Goal: Complete application form

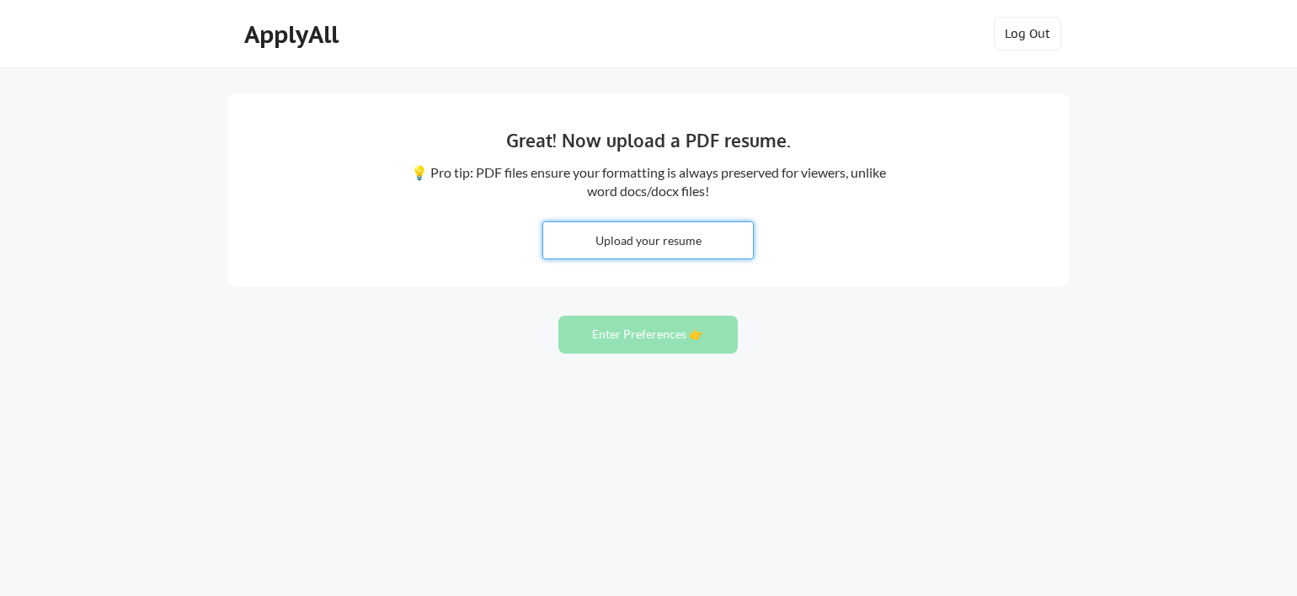
click at [639, 223] on input "file" at bounding box center [648, 240] width 210 height 36
type input "C:\fakepath\Laura Gerdes 2025 Resume.pdf"
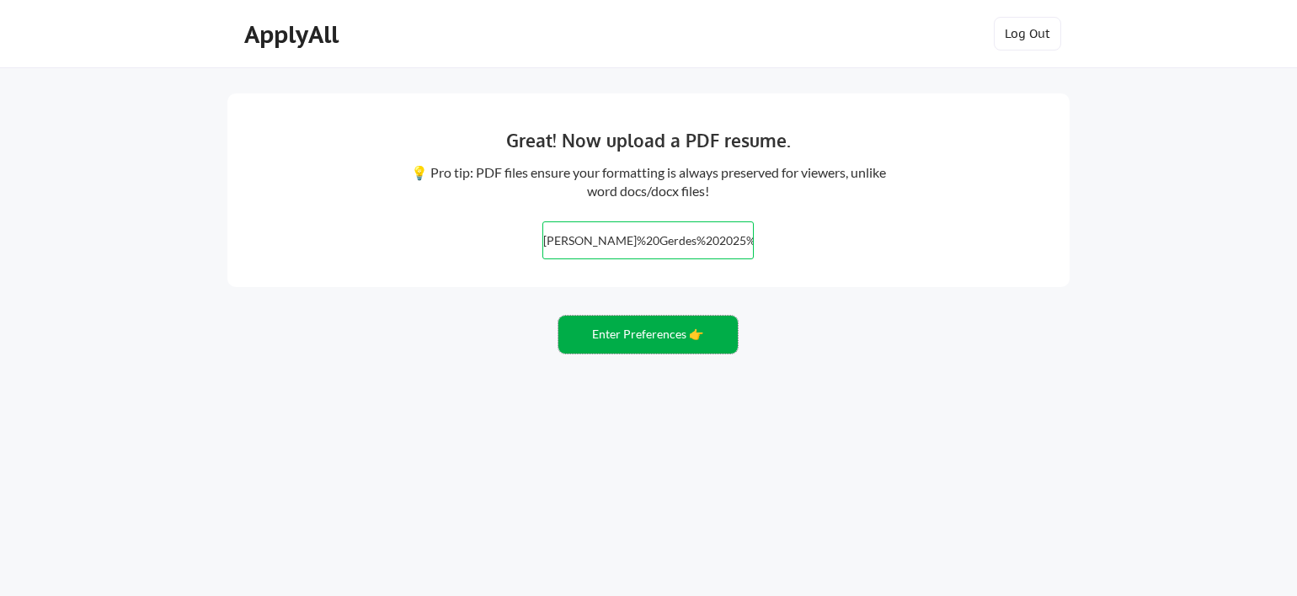
click at [610, 347] on button "Enter Preferences 👉" at bounding box center [647, 335] width 179 height 38
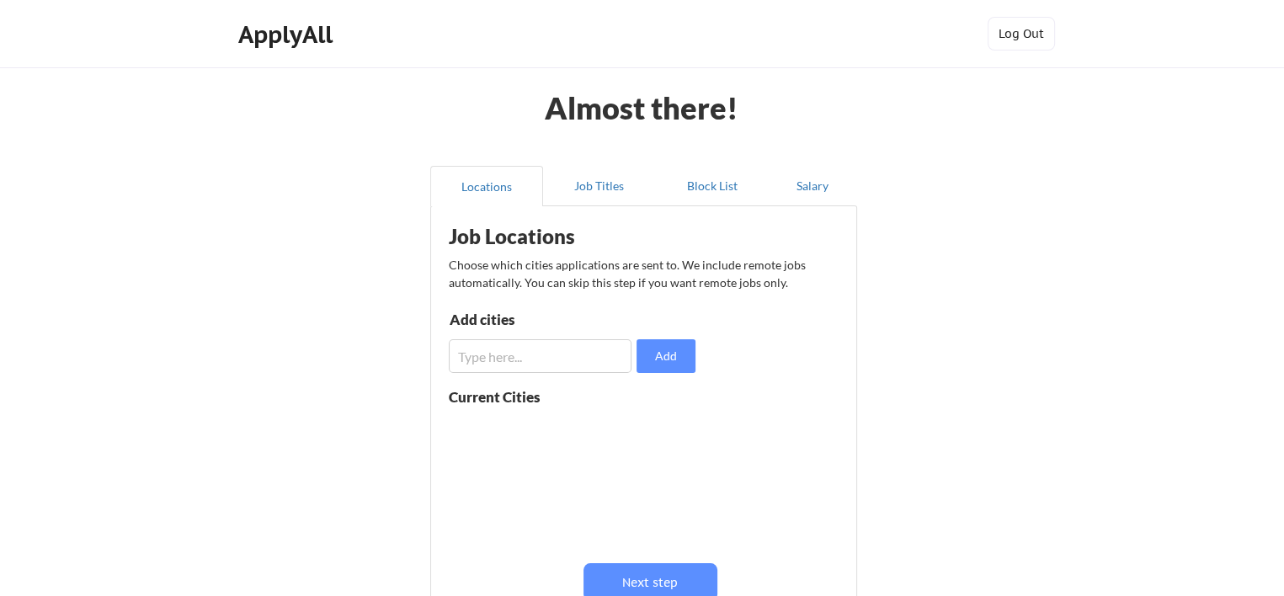
click at [488, 362] on input "input" at bounding box center [540, 356] width 183 height 34
type input "Evanston"
click at [679, 347] on button "Add" at bounding box center [665, 356] width 59 height 34
click at [562, 356] on input "input" at bounding box center [540, 356] width 183 height 34
type input "Wilmette"
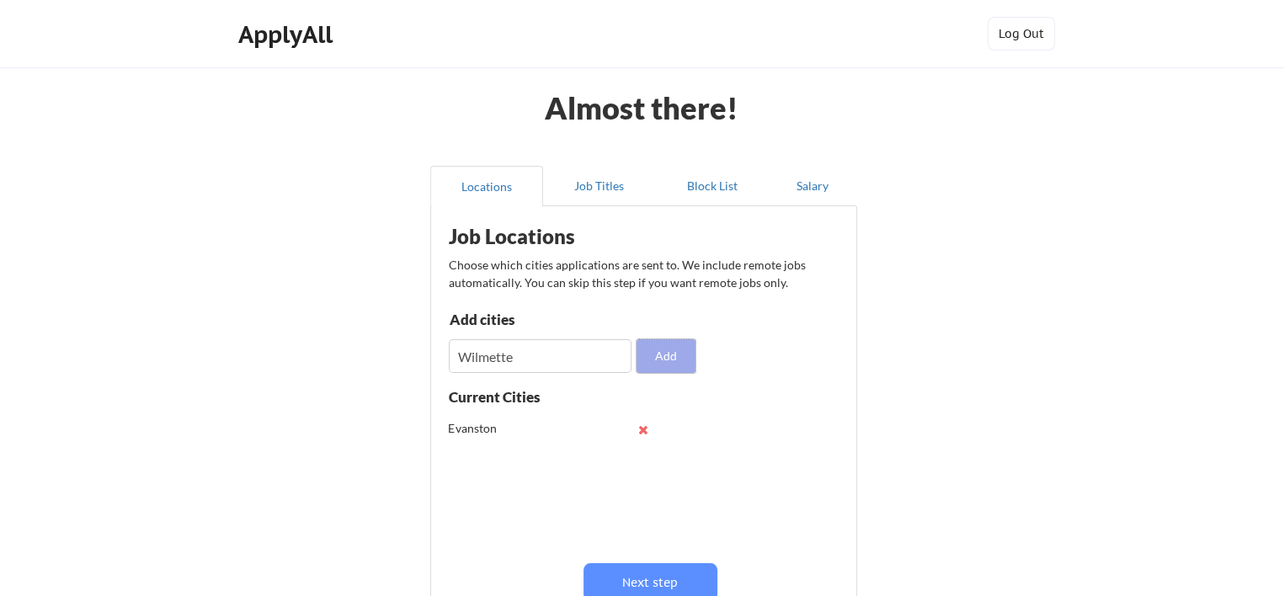
click at [670, 363] on button "Add" at bounding box center [665, 356] width 59 height 34
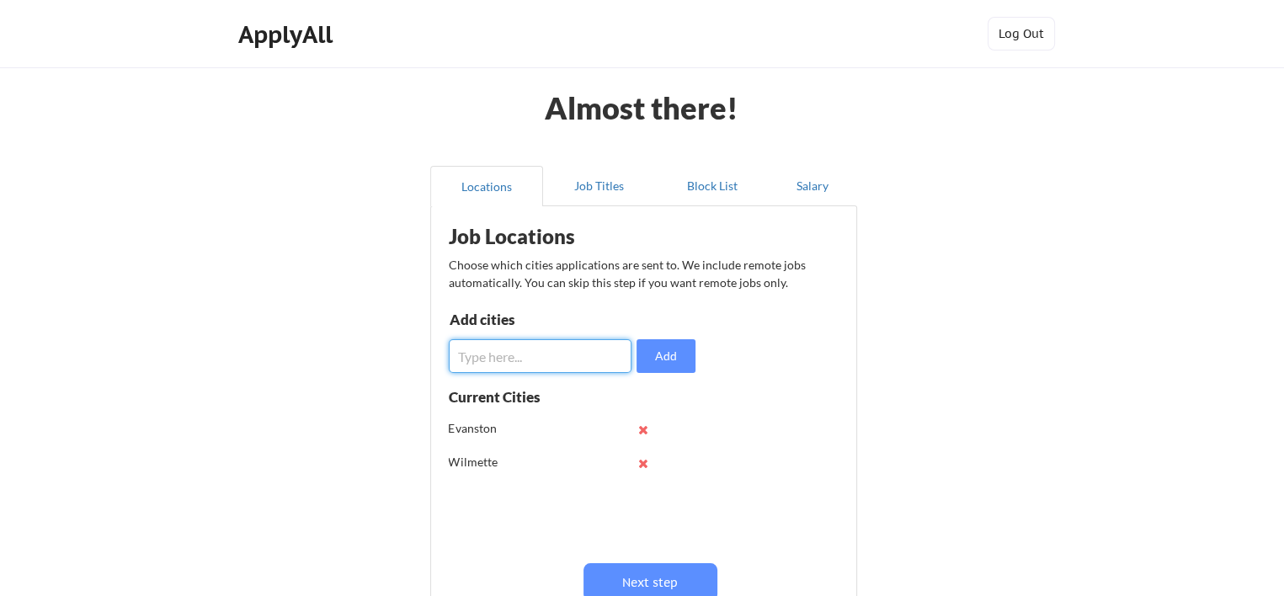
click at [552, 364] on input "input" at bounding box center [540, 356] width 183 height 34
type input "Winnetka"
click at [648, 363] on button "Add" at bounding box center [665, 356] width 59 height 34
click at [578, 368] on input "input" at bounding box center [540, 356] width 183 height 34
type input "Kennilworth"
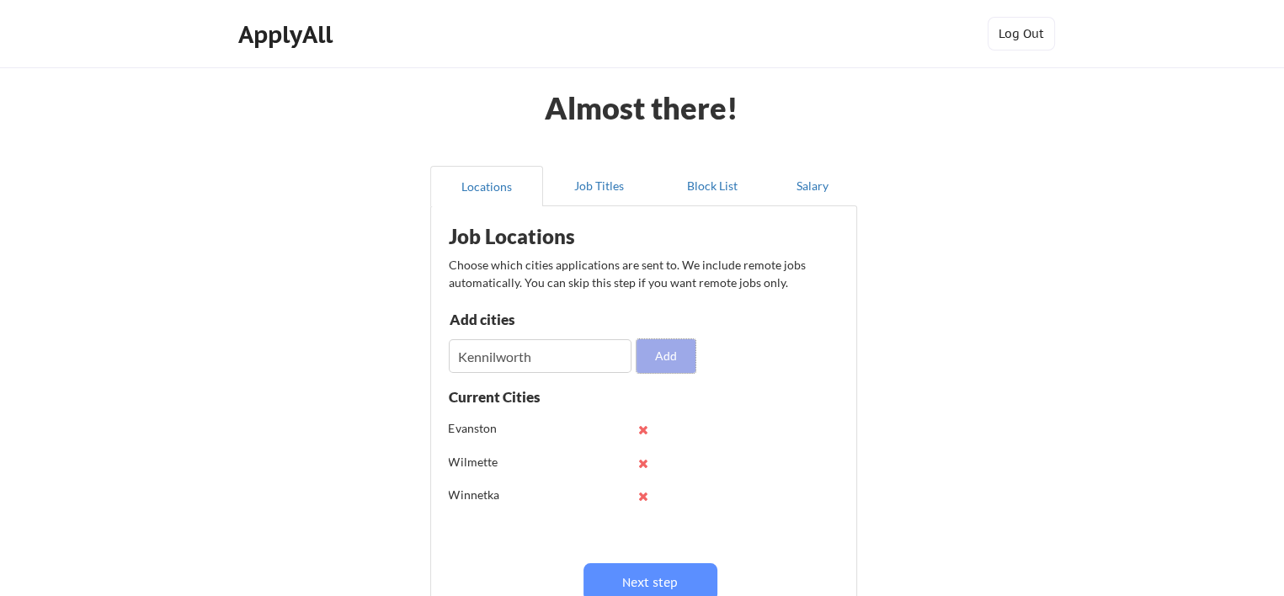
click at [658, 368] on button "Add" at bounding box center [665, 356] width 59 height 34
click at [542, 354] on input "input" at bounding box center [540, 356] width 183 height 34
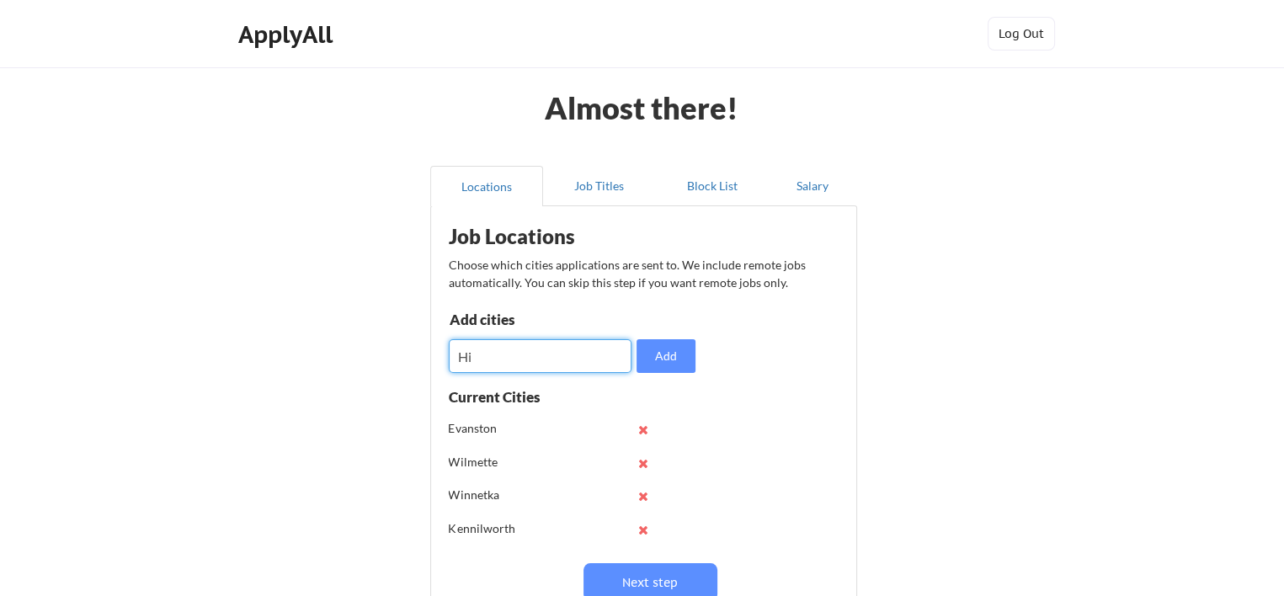
type input "H"
type input "Glencoe"
click at [656, 349] on button "Add" at bounding box center [665, 356] width 59 height 34
click at [594, 356] on input "input" at bounding box center [540, 356] width 183 height 34
type input "Northbrook"
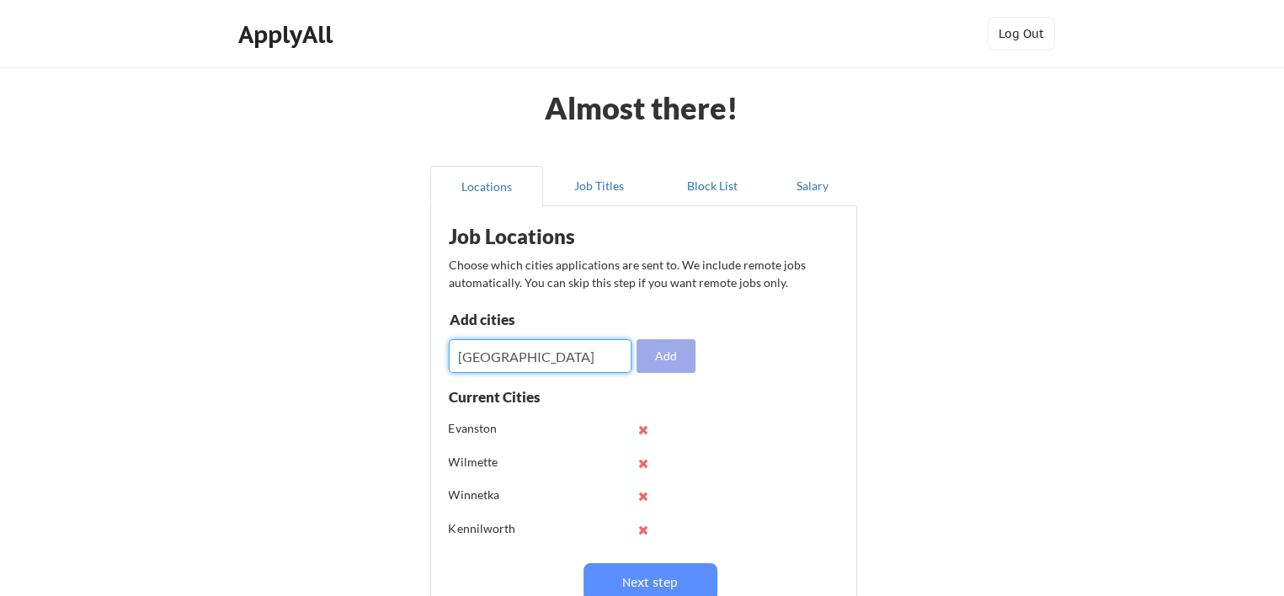
click at [684, 354] on button "Add" at bounding box center [665, 356] width 59 height 34
click at [485, 370] on input "input" at bounding box center [540, 356] width 183 height 34
type input "[GEOGRAPHIC_DATA], [GEOGRAPHIC_DATA]"
click at [668, 354] on button "Add" at bounding box center [665, 356] width 59 height 34
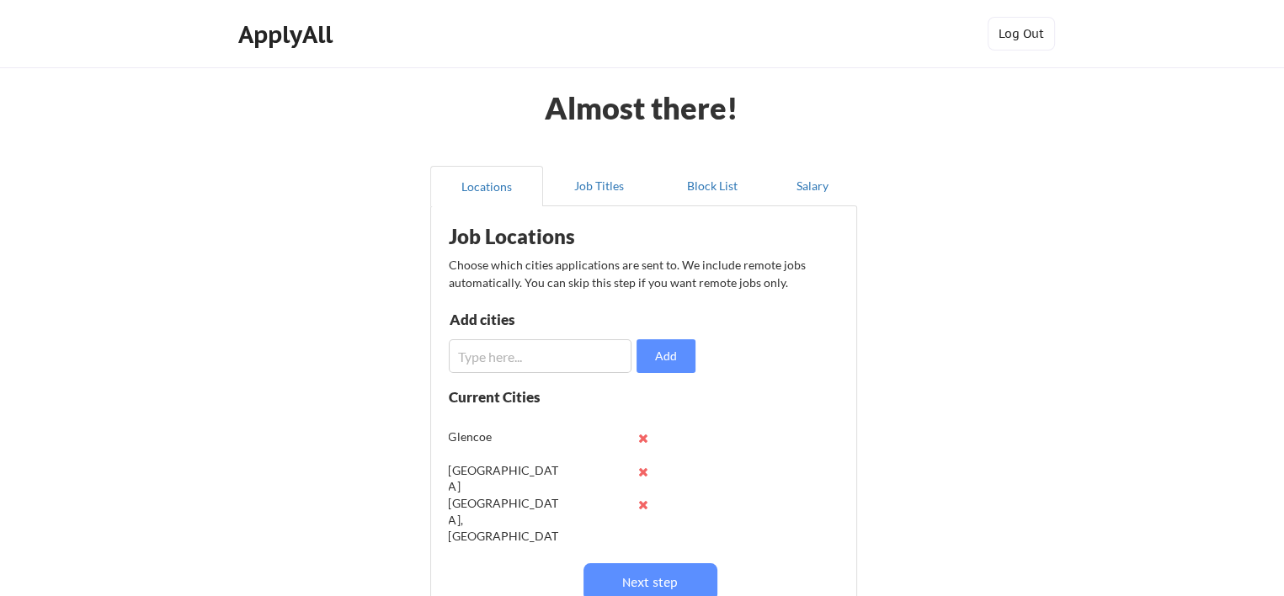
scroll to position [125, 0]
click at [646, 469] on button at bounding box center [643, 471] width 13 height 13
click at [642, 430] on button at bounding box center [643, 430] width 13 height 13
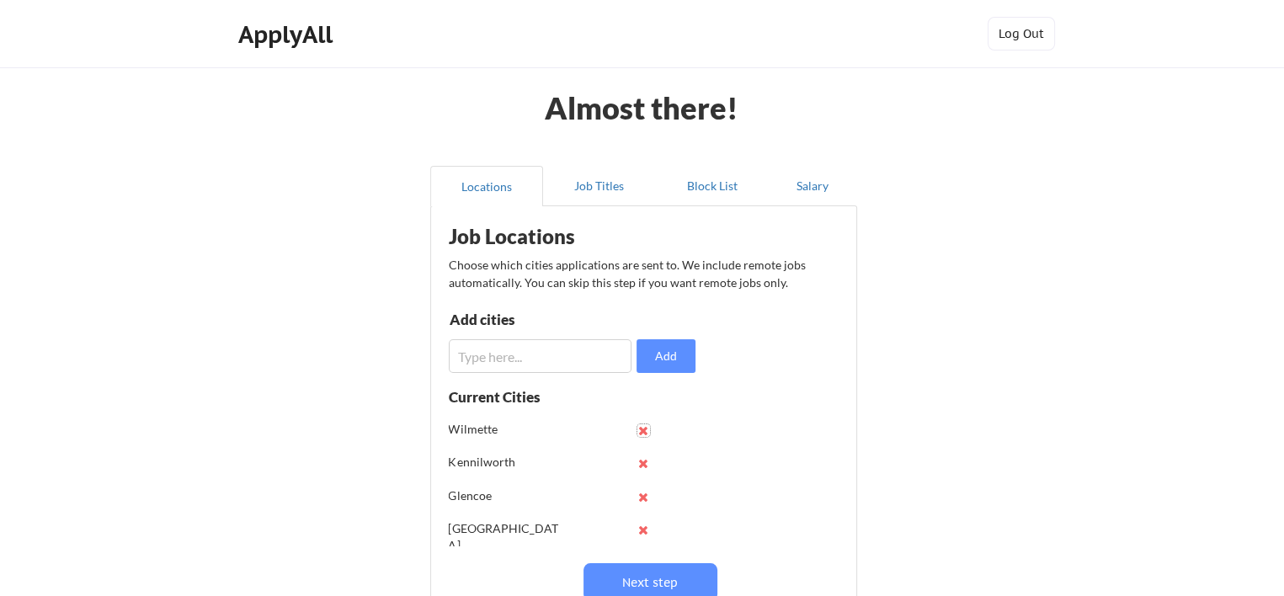
click at [642, 430] on button at bounding box center [643, 430] width 13 height 13
click at [642, 430] on div "Evanston Wilmette Kennilworth Glencoe Highland Park, IL Highland Park, IL Highl…" at bounding box center [555, 463] width 212 height 167
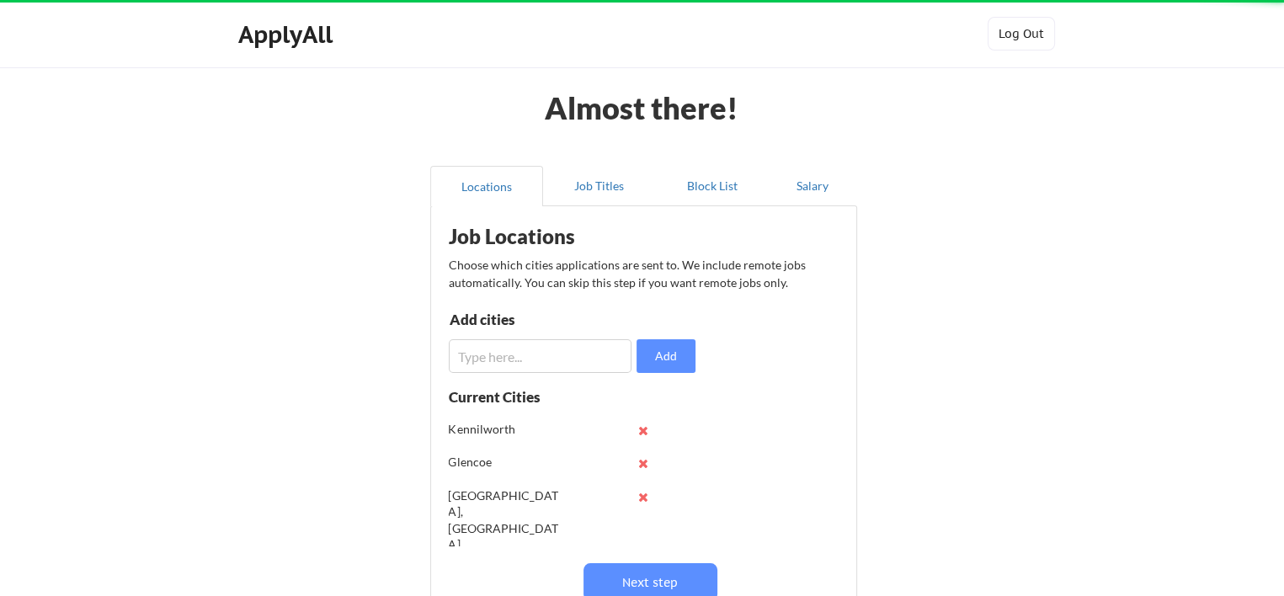
scroll to position [0, 0]
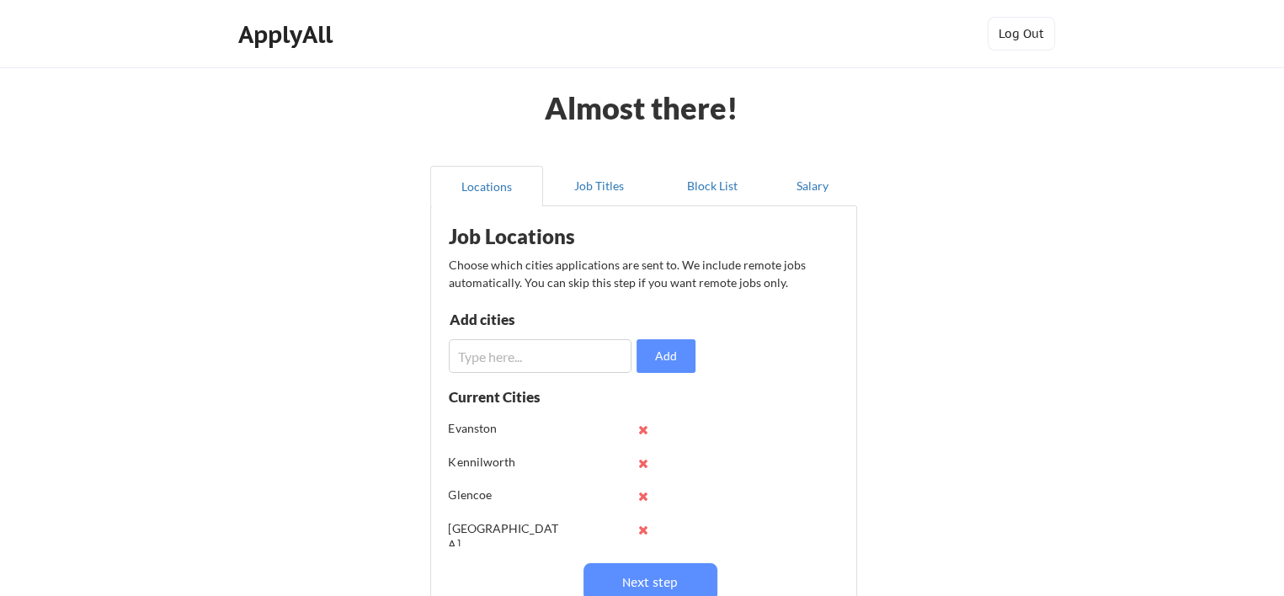
click at [642, 430] on button at bounding box center [643, 429] width 13 height 13
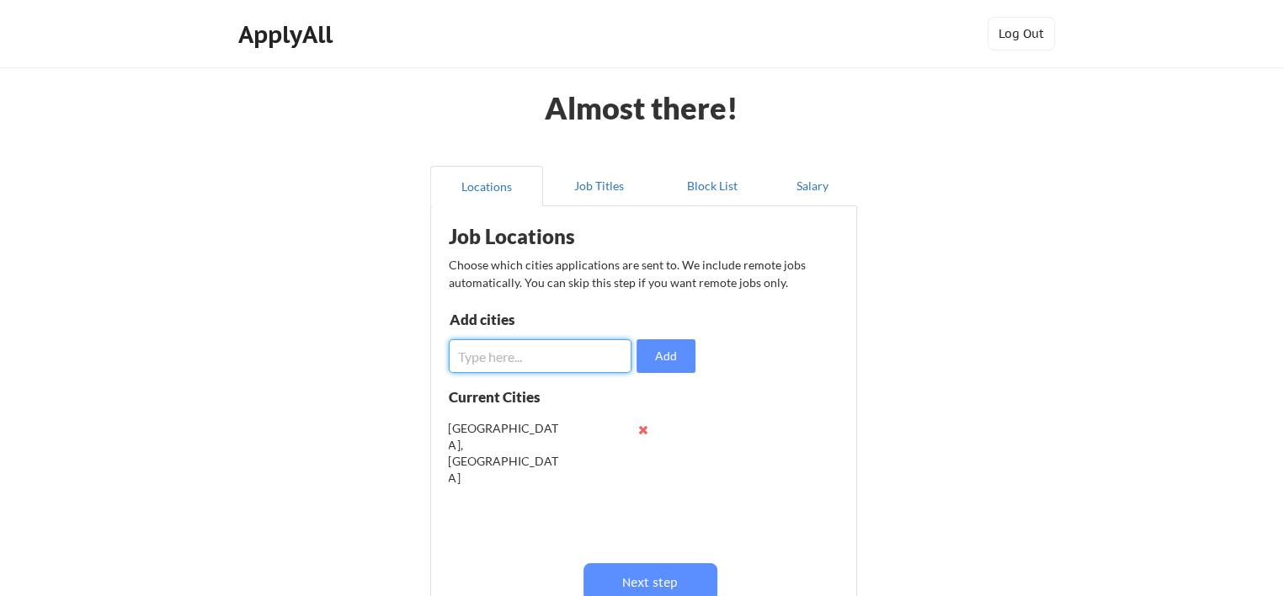
click at [547, 353] on input "input" at bounding box center [540, 356] width 183 height 34
type input "[GEOGRAPHIC_DATA], [GEOGRAPHIC_DATA]"
click at [665, 360] on button "Add" at bounding box center [665, 356] width 59 height 34
click at [579, 348] on input "input" at bounding box center [540, 356] width 183 height 34
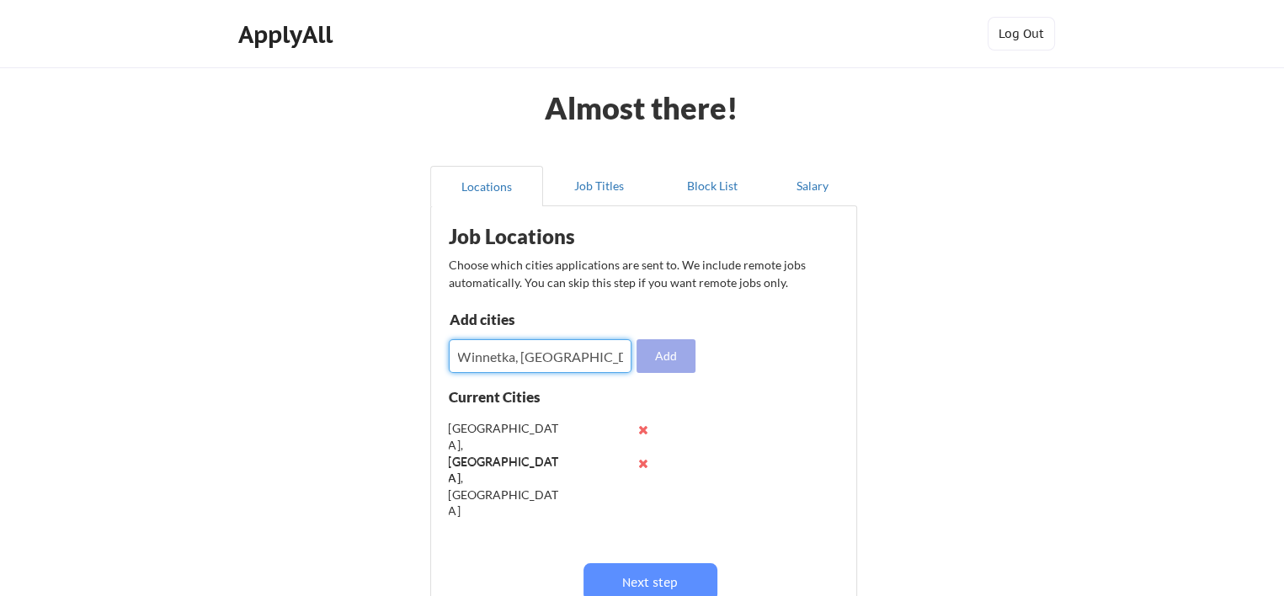
type input "Winnetka, [GEOGRAPHIC_DATA]"
click at [670, 363] on button "Add" at bounding box center [665, 356] width 59 height 34
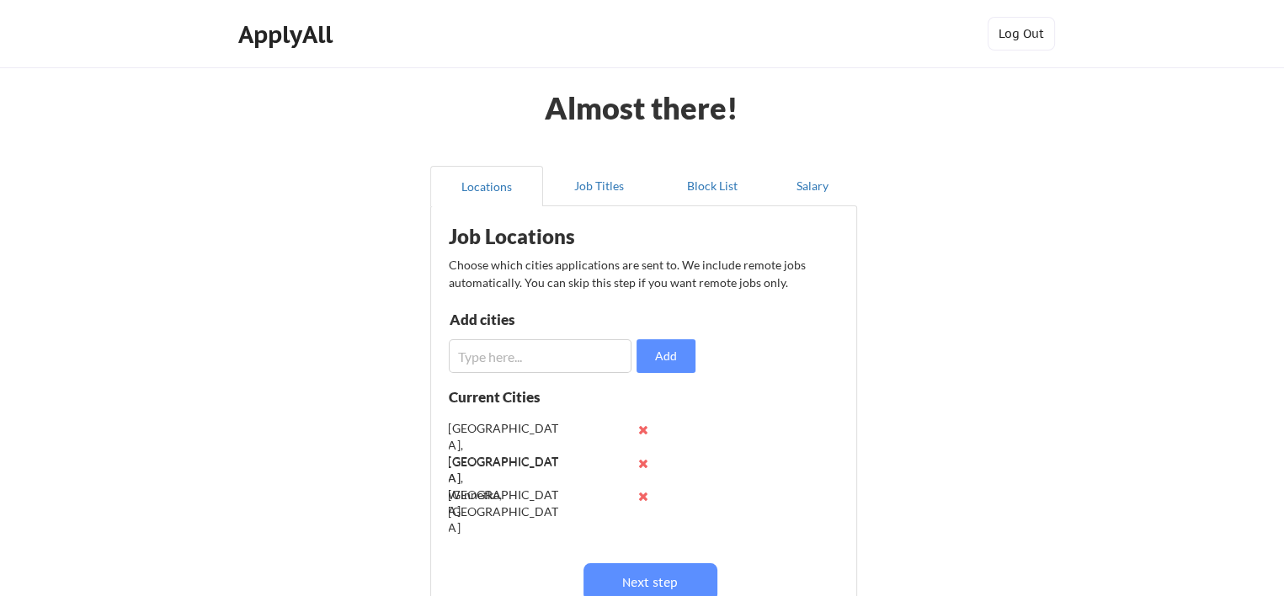
click at [599, 356] on input "input" at bounding box center [540, 356] width 183 height 34
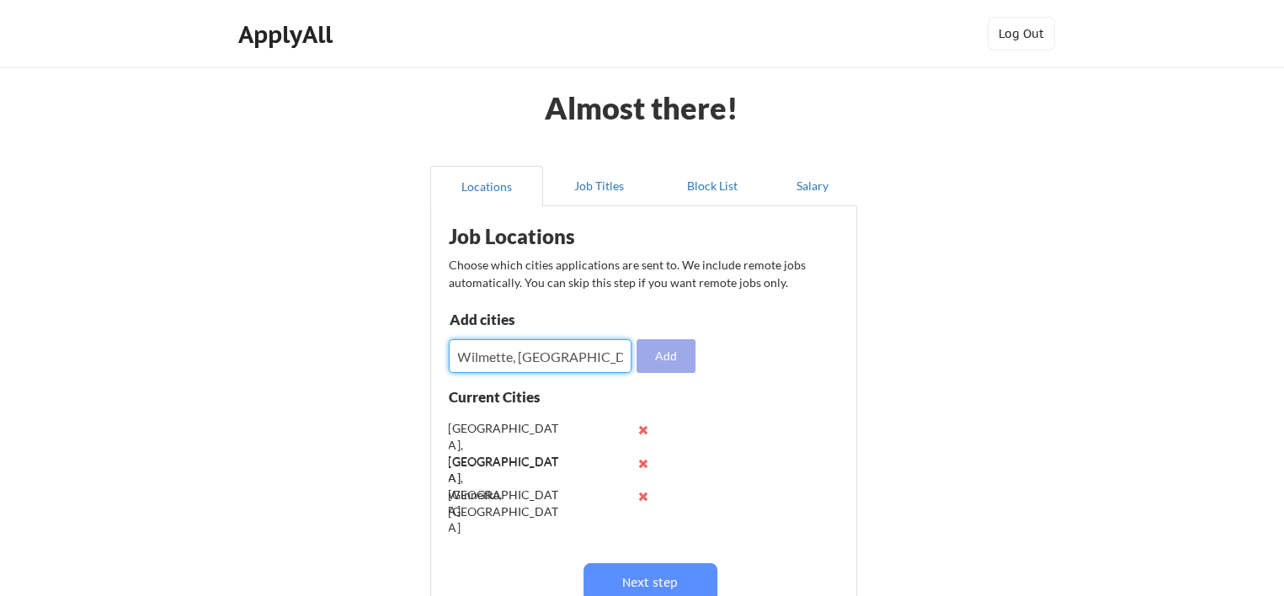
type input "Wilmette, [GEOGRAPHIC_DATA]"
click at [643, 362] on button "Add" at bounding box center [665, 356] width 59 height 34
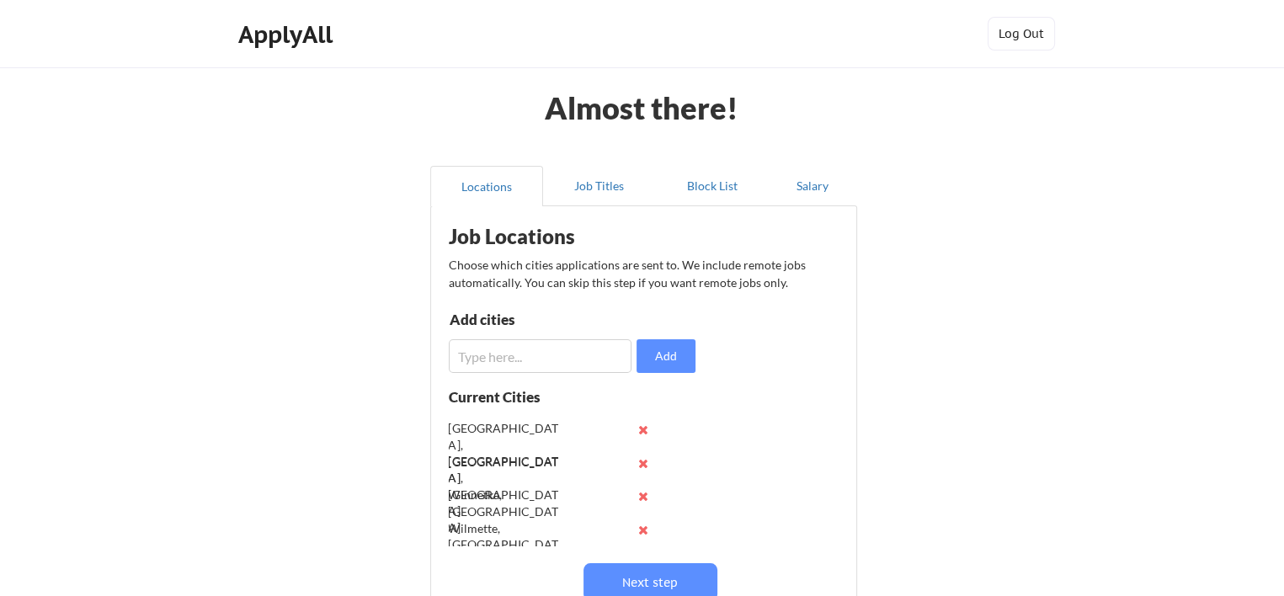
click at [613, 356] on input "input" at bounding box center [540, 356] width 183 height 34
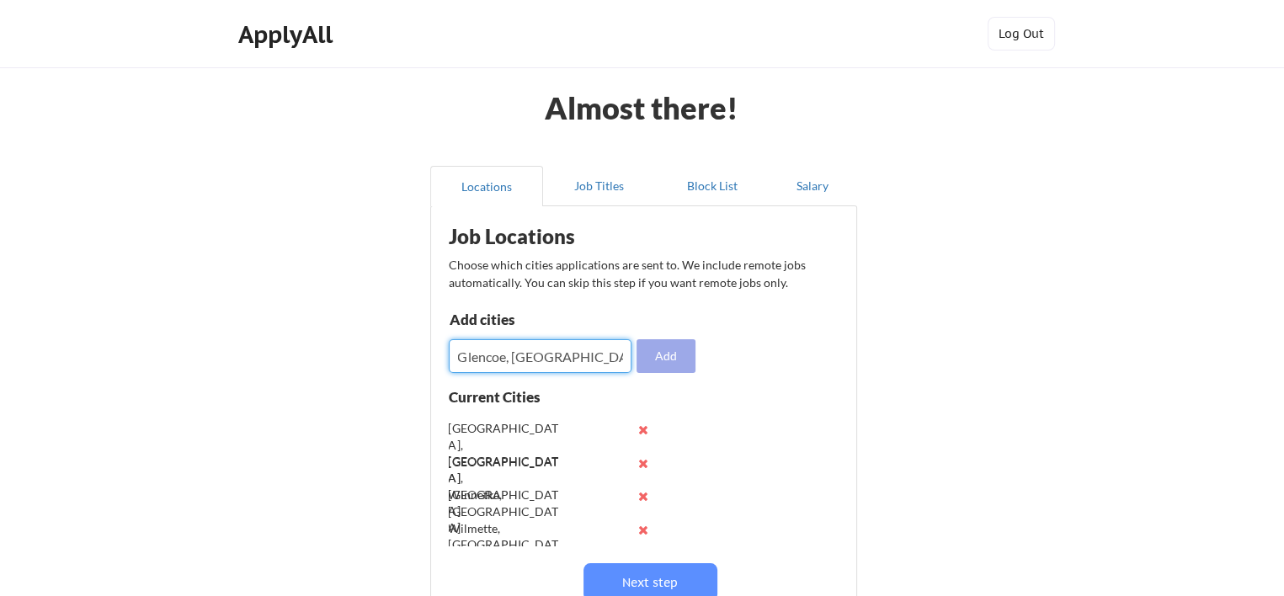
type input "Glencoe, [GEOGRAPHIC_DATA]"
click at [647, 360] on button "Add" at bounding box center [665, 356] width 59 height 34
click at [580, 356] on input "input" at bounding box center [540, 356] width 183 height 34
type input "[GEOGRAPHIC_DATA], [GEOGRAPHIC_DATA]"
click at [657, 354] on button "Add" at bounding box center [665, 356] width 59 height 34
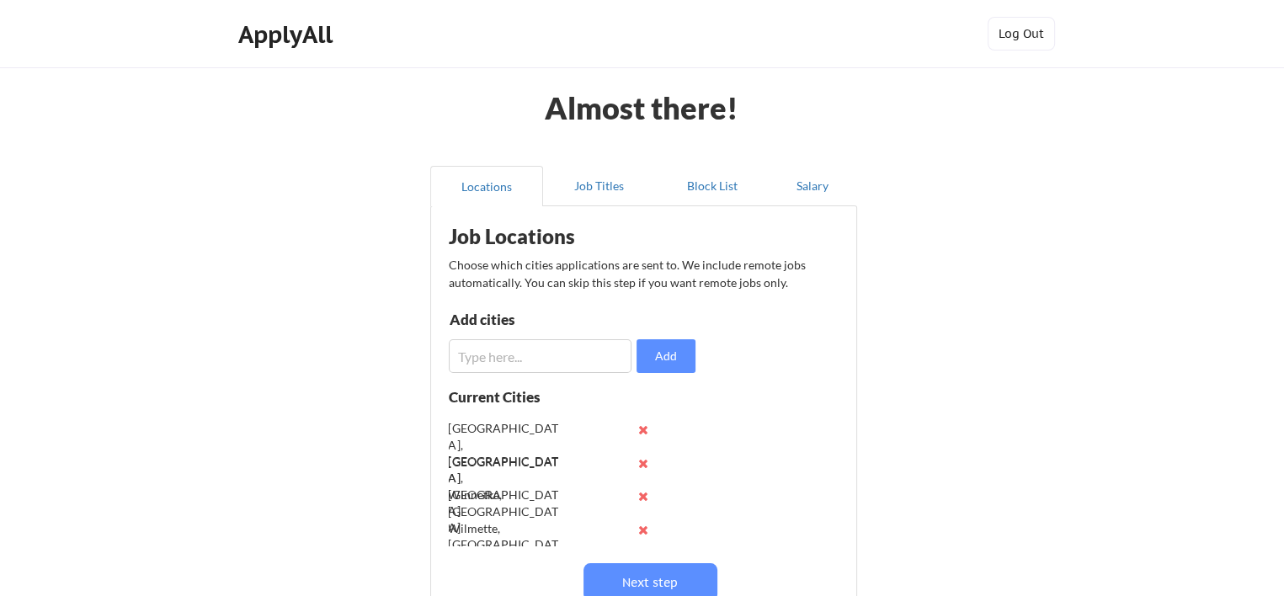
click at [593, 352] on input "input" at bounding box center [540, 356] width 183 height 34
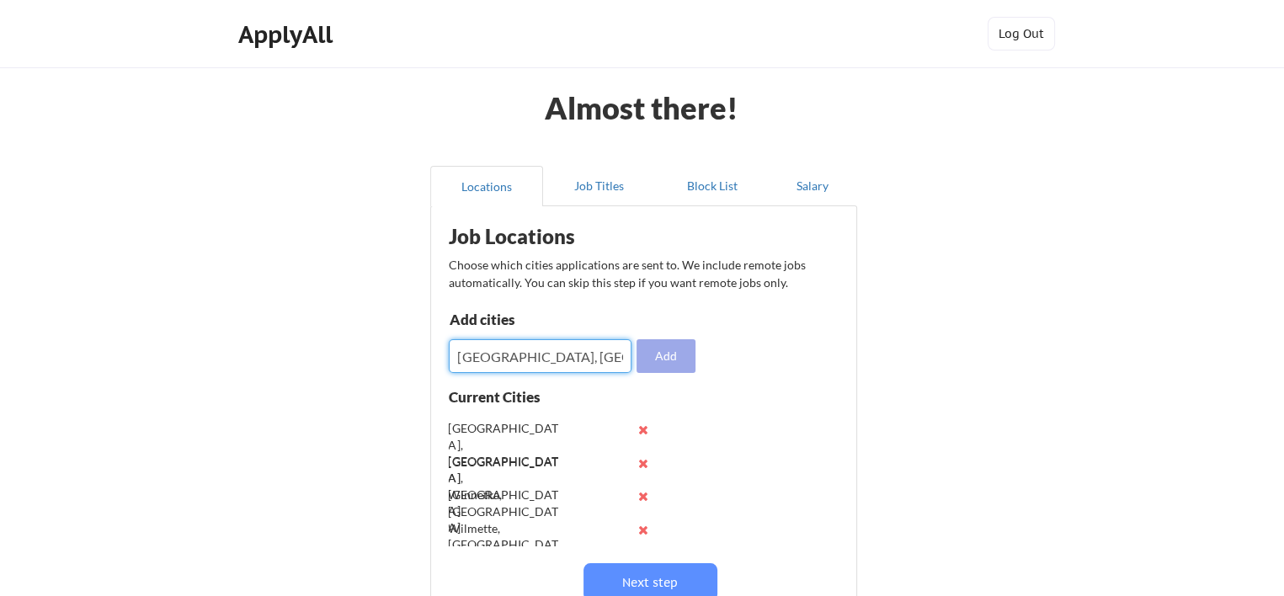
type input "[GEOGRAPHIC_DATA], [GEOGRAPHIC_DATA]"
click at [665, 360] on button "Add" at bounding box center [665, 356] width 59 height 34
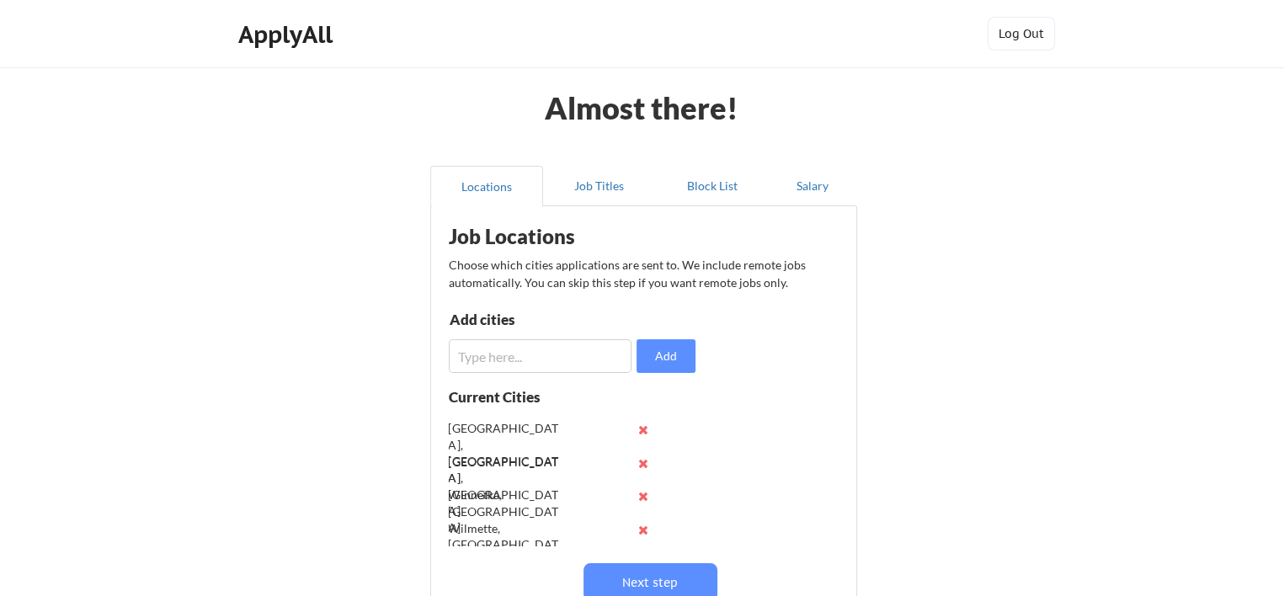
click at [562, 356] on input "input" at bounding box center [540, 356] width 183 height 34
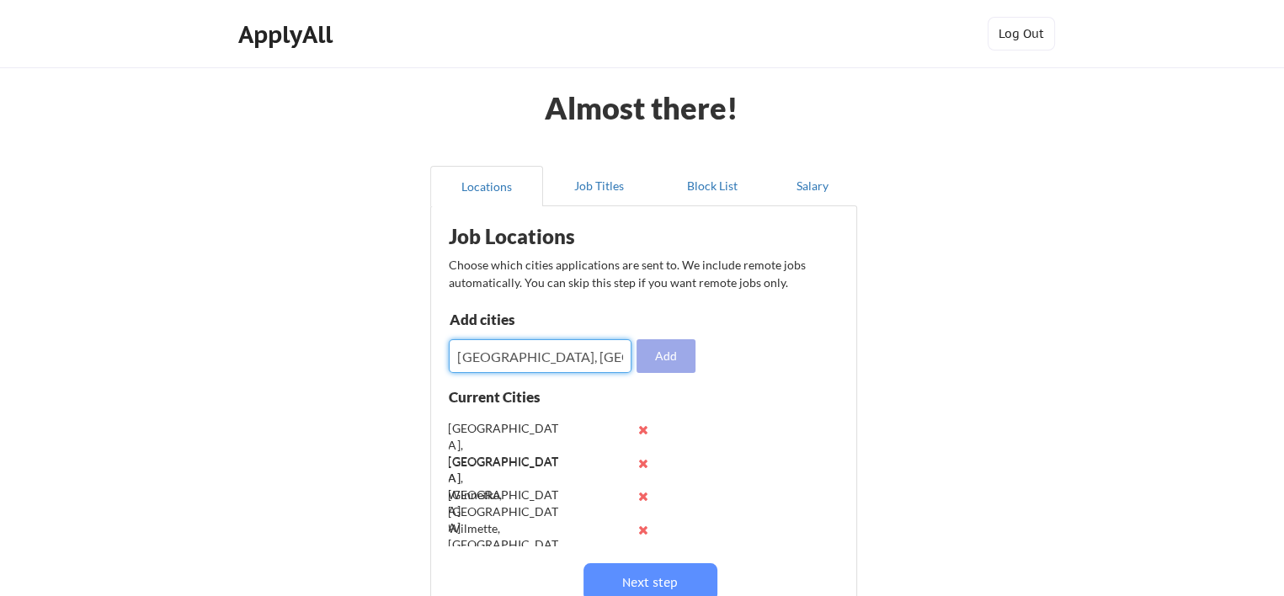
type input "[GEOGRAPHIC_DATA], [GEOGRAPHIC_DATA]"
click at [664, 360] on button "Add" at bounding box center [665, 356] width 59 height 34
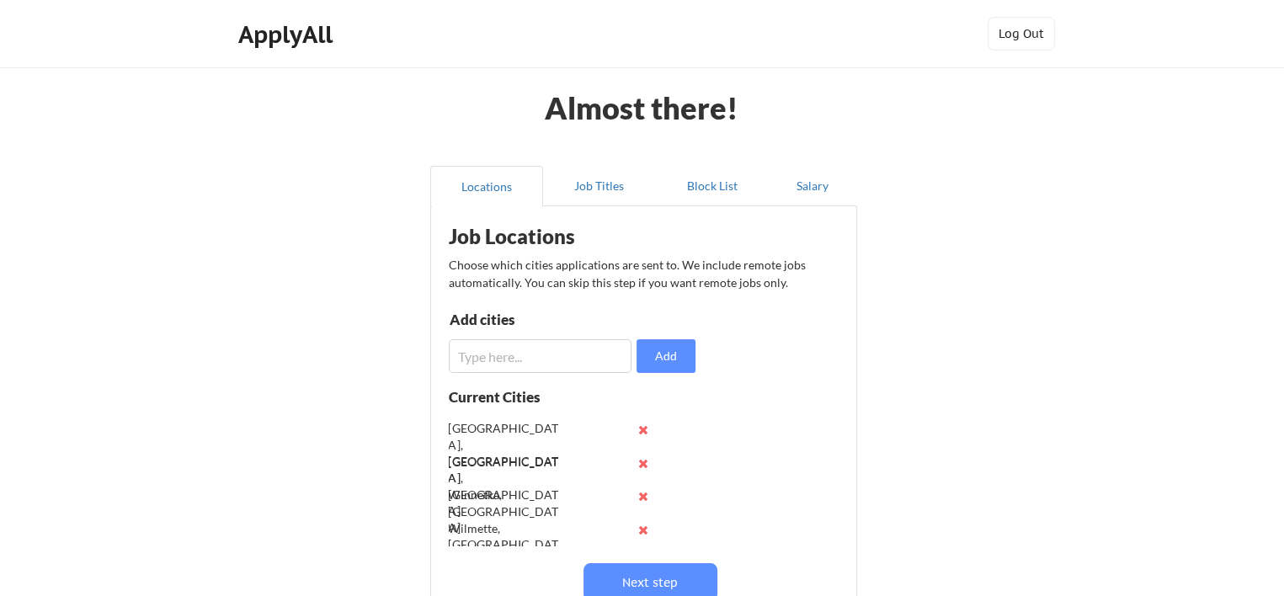
click at [538, 364] on input "input" at bounding box center [540, 356] width 183 height 34
click at [542, 345] on input "input" at bounding box center [540, 356] width 183 height 34
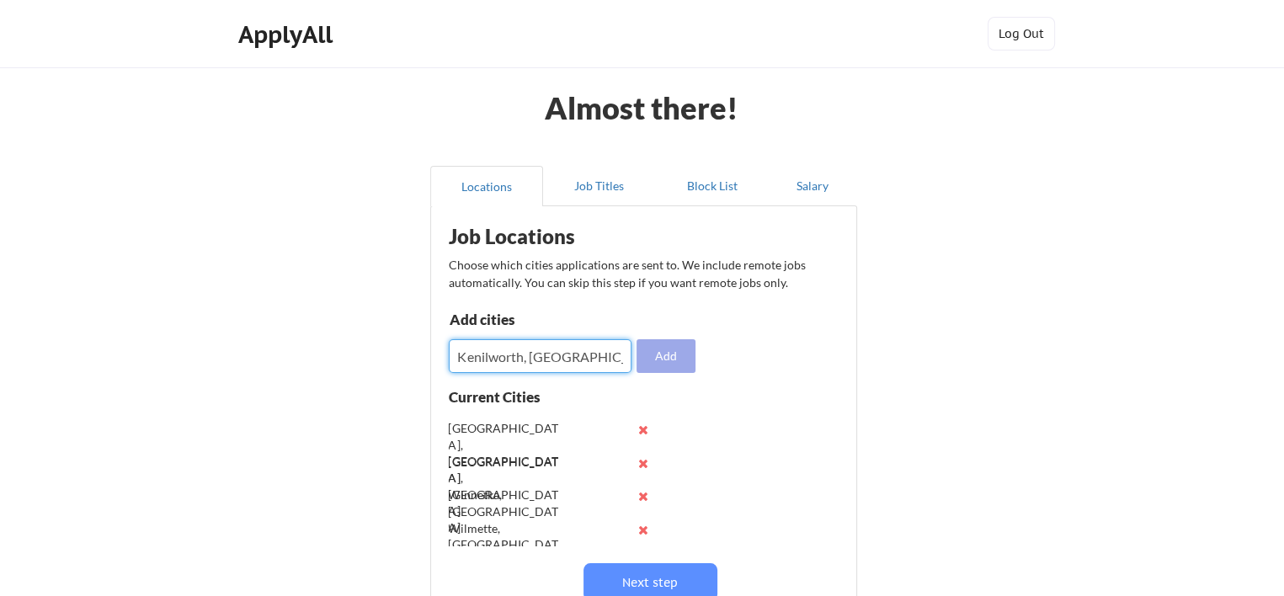
type input "Kenilworth, [GEOGRAPHIC_DATA]"
click at [681, 355] on button "Add" at bounding box center [665, 356] width 59 height 34
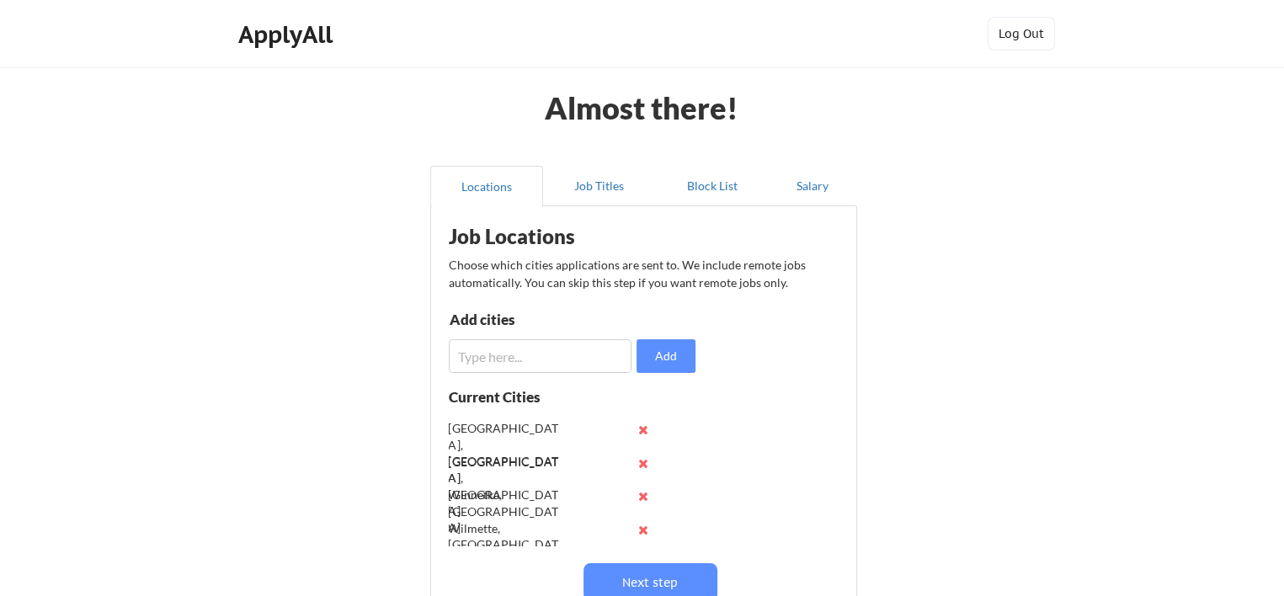
click at [579, 360] on input "input" at bounding box center [540, 356] width 183 height 34
click at [497, 357] on input "input" at bounding box center [540, 356] width 183 height 34
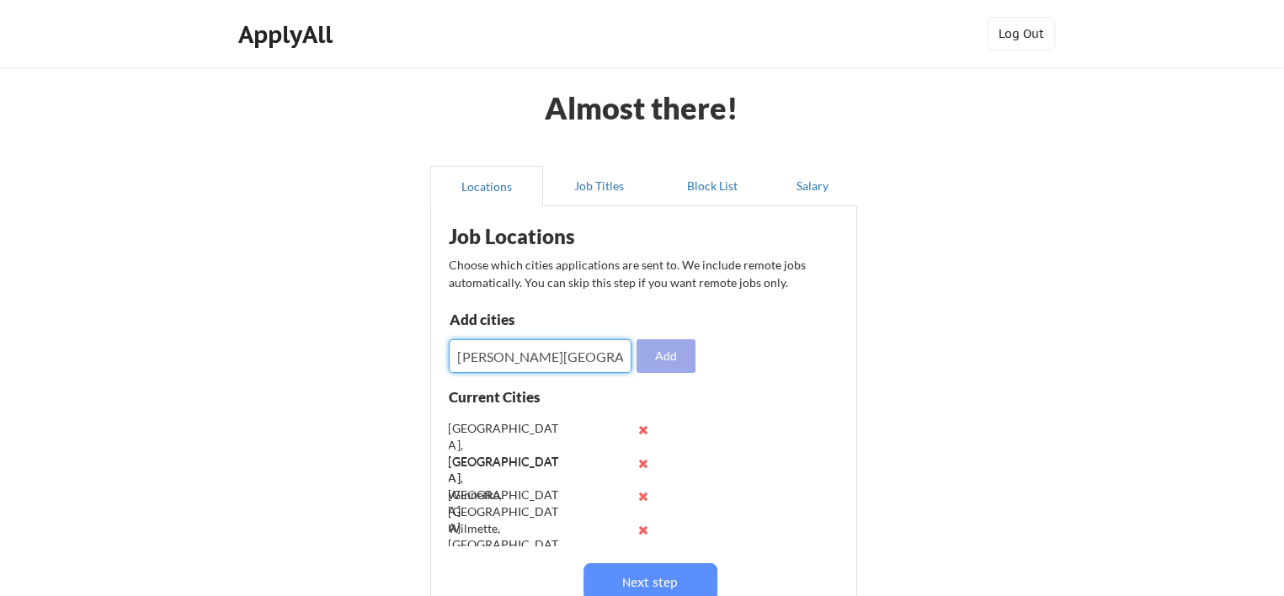
type input "[PERSON_NAME][GEOGRAPHIC_DATA], [GEOGRAPHIC_DATA]"
click at [636, 360] on button "Add" at bounding box center [665, 356] width 59 height 34
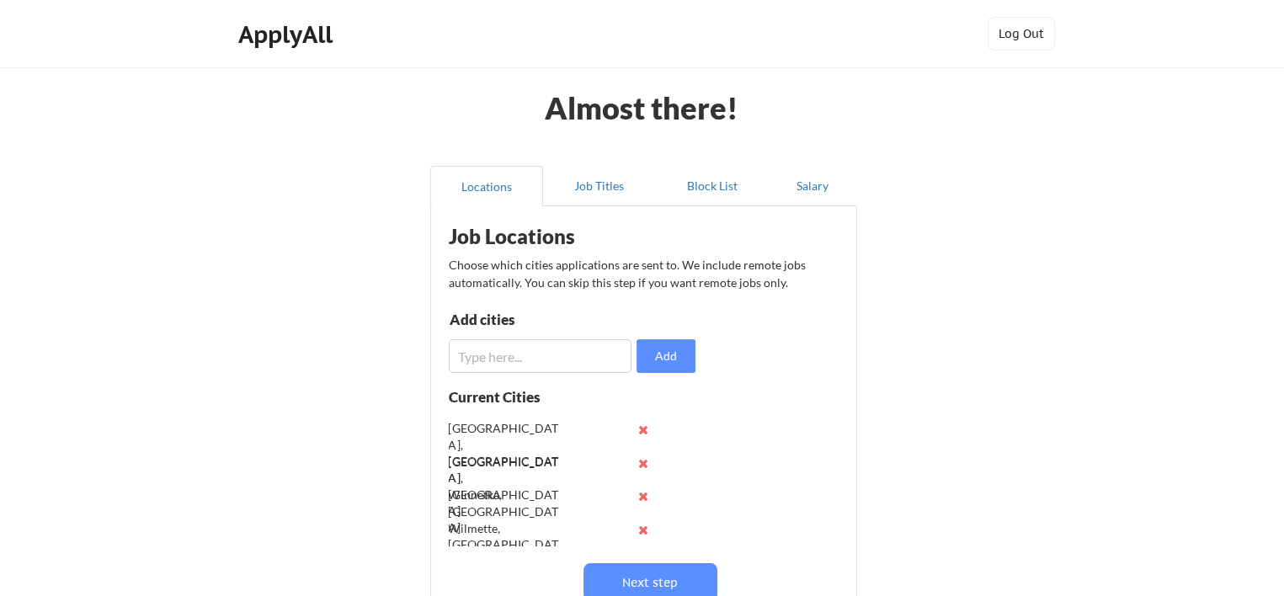
click at [618, 360] on input "input" at bounding box center [540, 356] width 183 height 34
click at [502, 363] on input "input" at bounding box center [540, 356] width 183 height 34
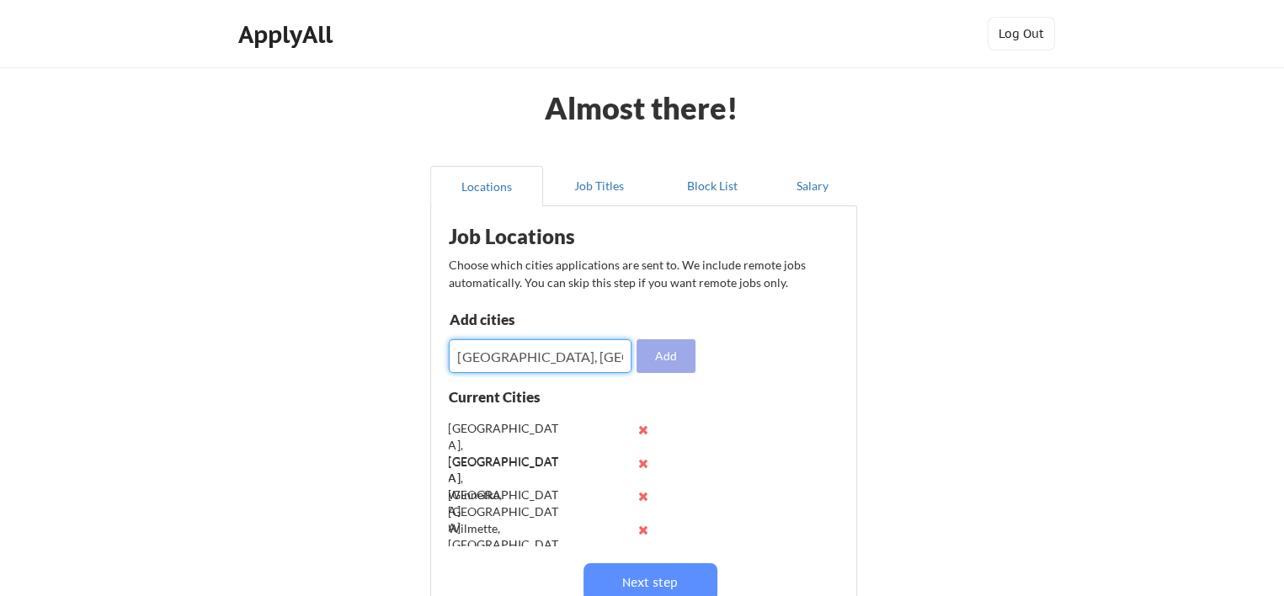
type input "[GEOGRAPHIC_DATA], [GEOGRAPHIC_DATA]"
click at [665, 357] on button "Add" at bounding box center [665, 356] width 59 height 34
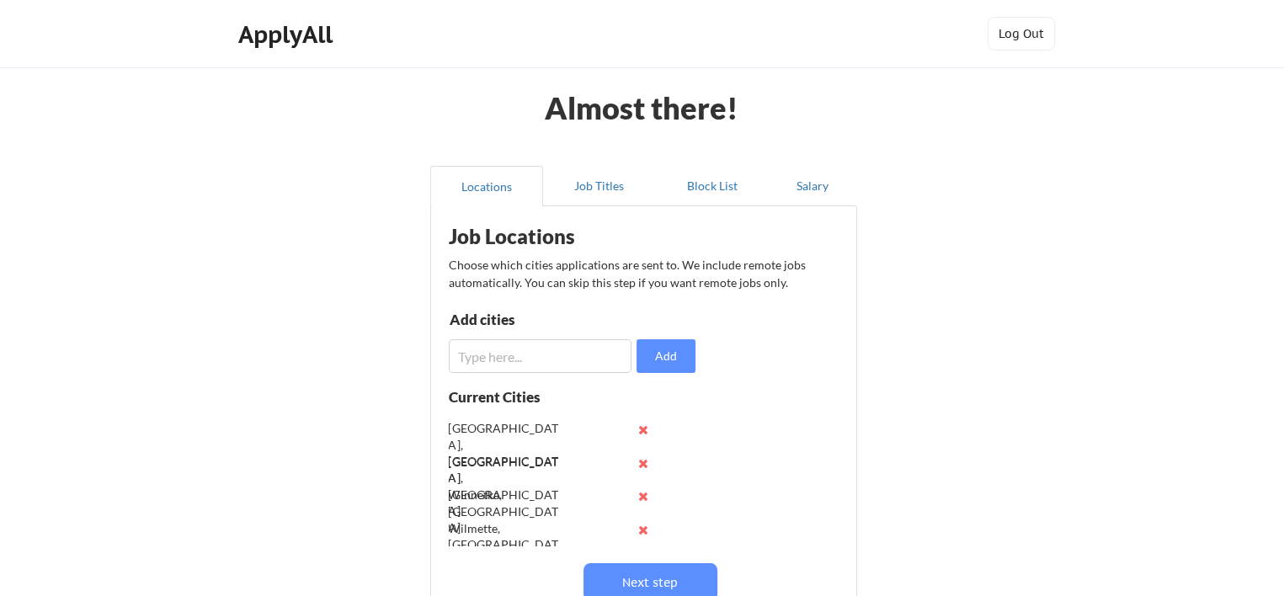
click at [555, 344] on input "input" at bounding box center [540, 356] width 183 height 34
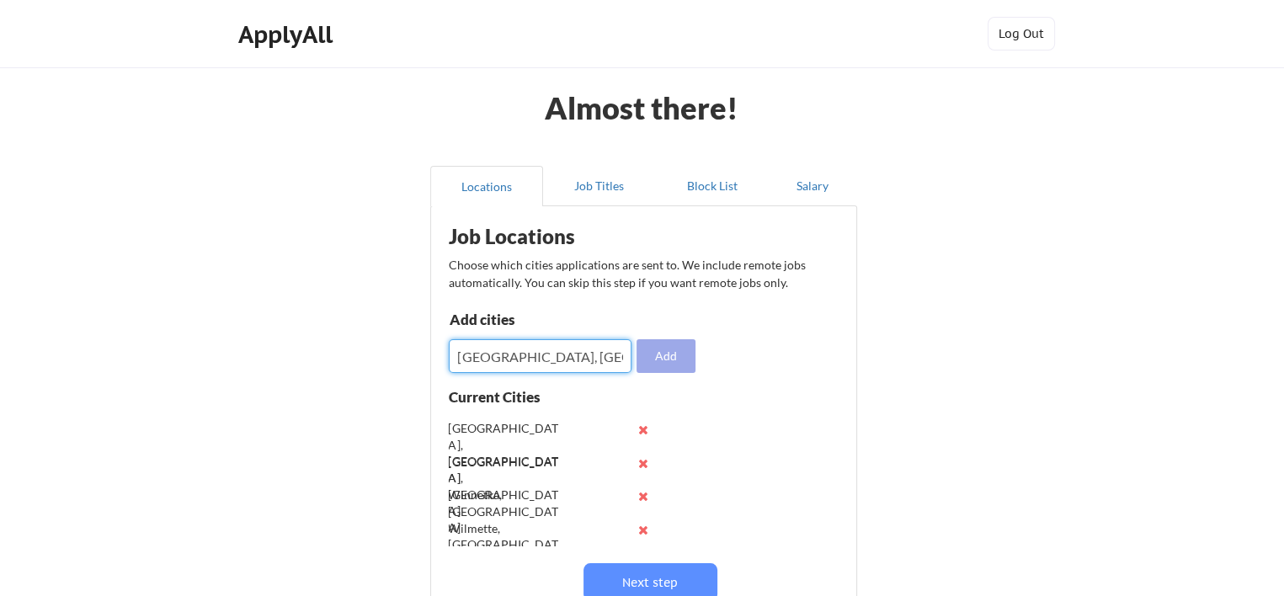
type input "[GEOGRAPHIC_DATA], [GEOGRAPHIC_DATA]"
click at [667, 346] on button "Add" at bounding box center [665, 356] width 59 height 34
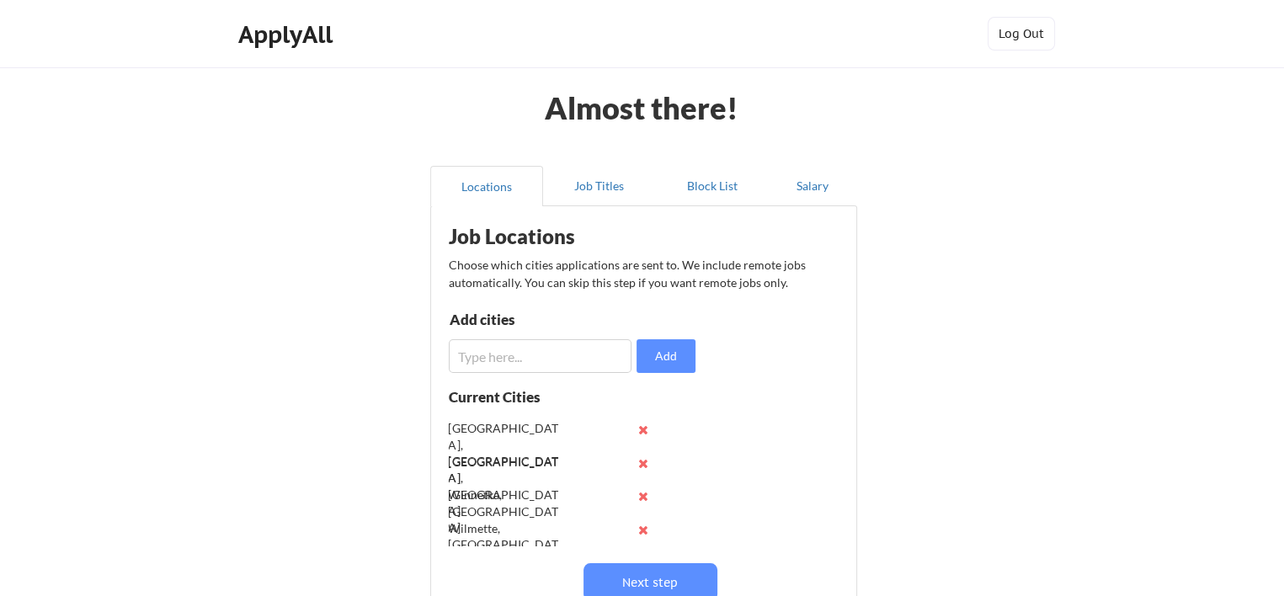
click at [593, 341] on input "input" at bounding box center [540, 356] width 183 height 34
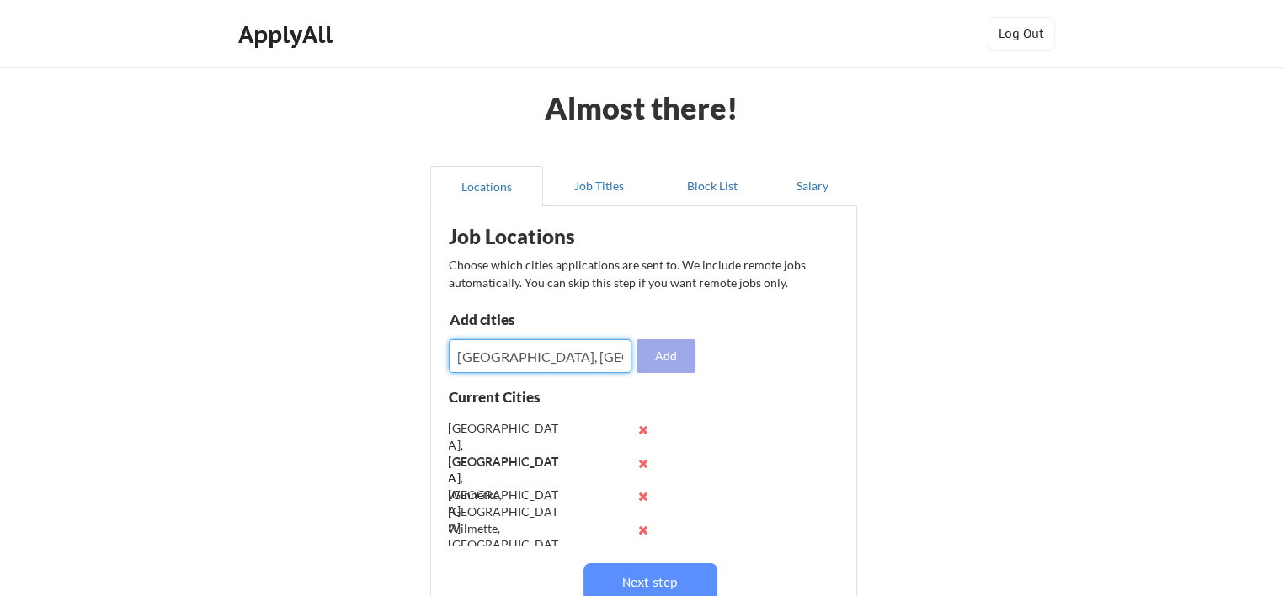
type input "[GEOGRAPHIC_DATA], [GEOGRAPHIC_DATA]"
click at [661, 370] on button "Add" at bounding box center [665, 356] width 59 height 34
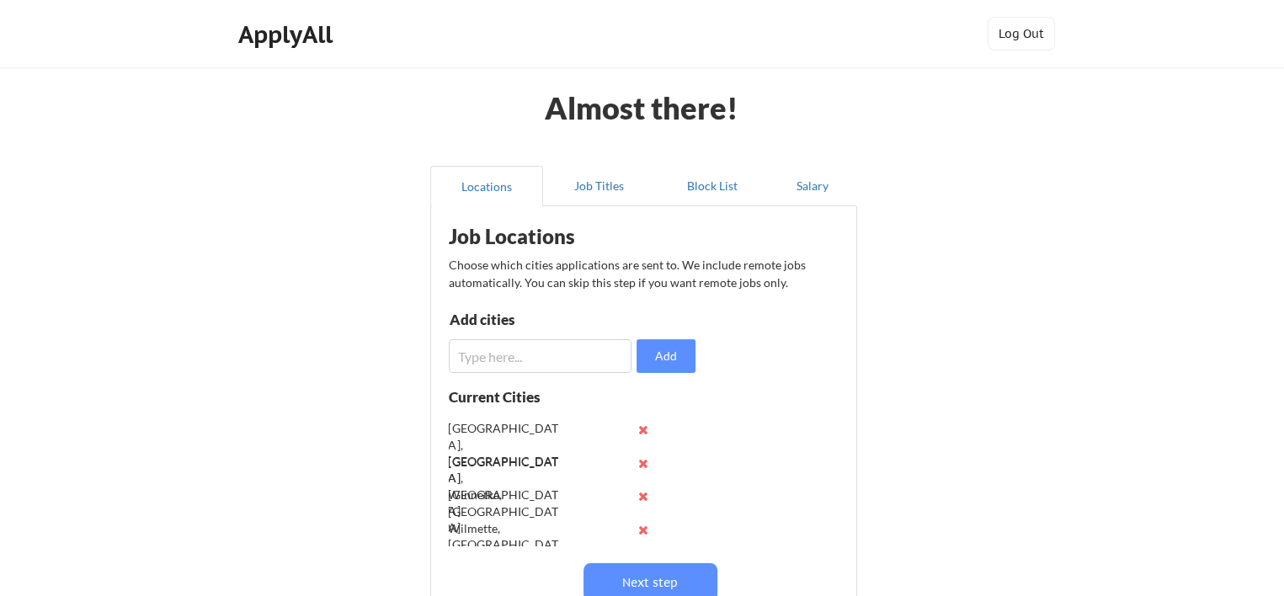
click at [599, 363] on input "input" at bounding box center [540, 356] width 183 height 34
type input "Skokie, [GEOGRAPHIC_DATA]"
click at [642, 360] on button "Add" at bounding box center [665, 356] width 59 height 34
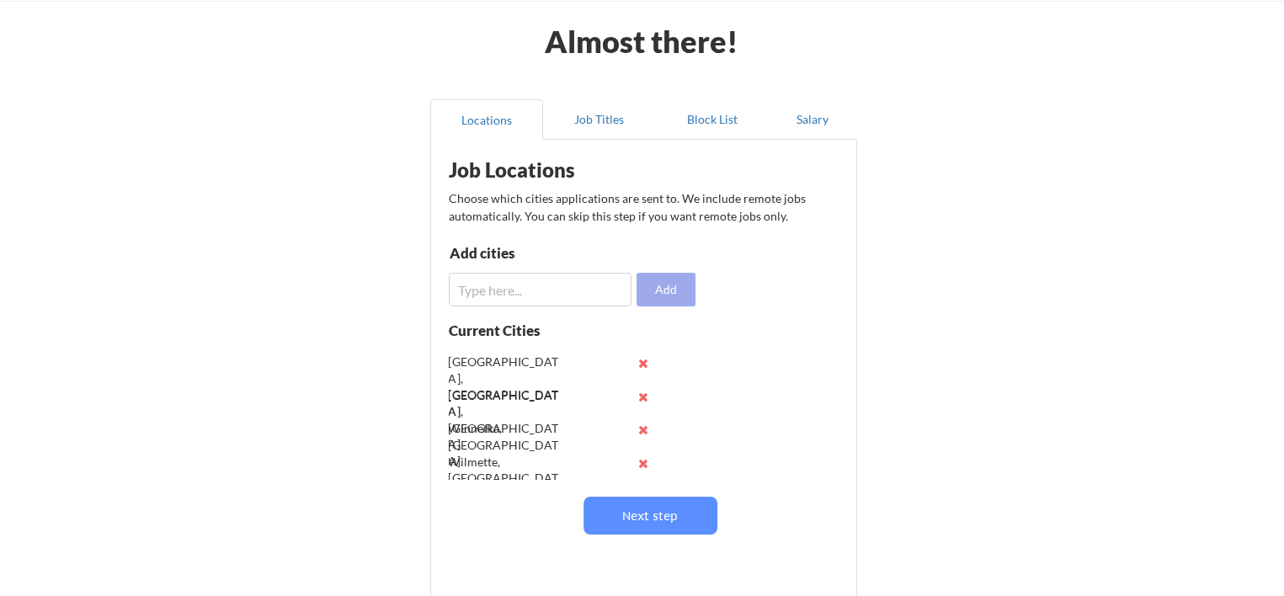
scroll to position [120, 0]
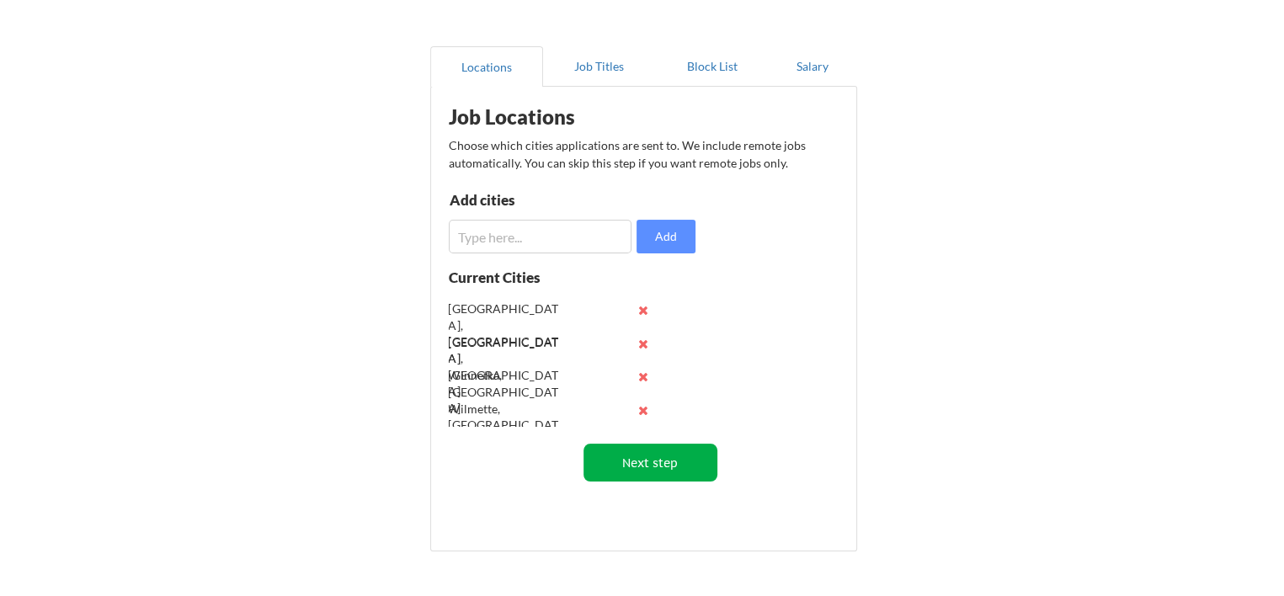
click at [636, 474] on button "Next step" at bounding box center [650, 463] width 134 height 38
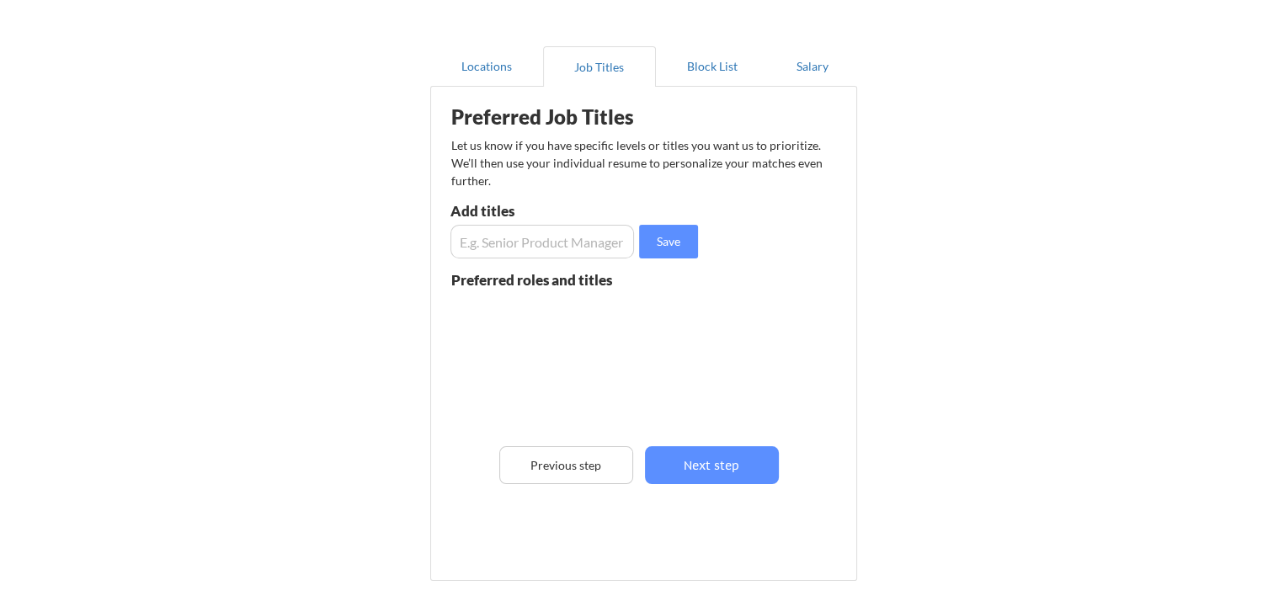
click at [556, 243] on input "input" at bounding box center [542, 242] width 184 height 34
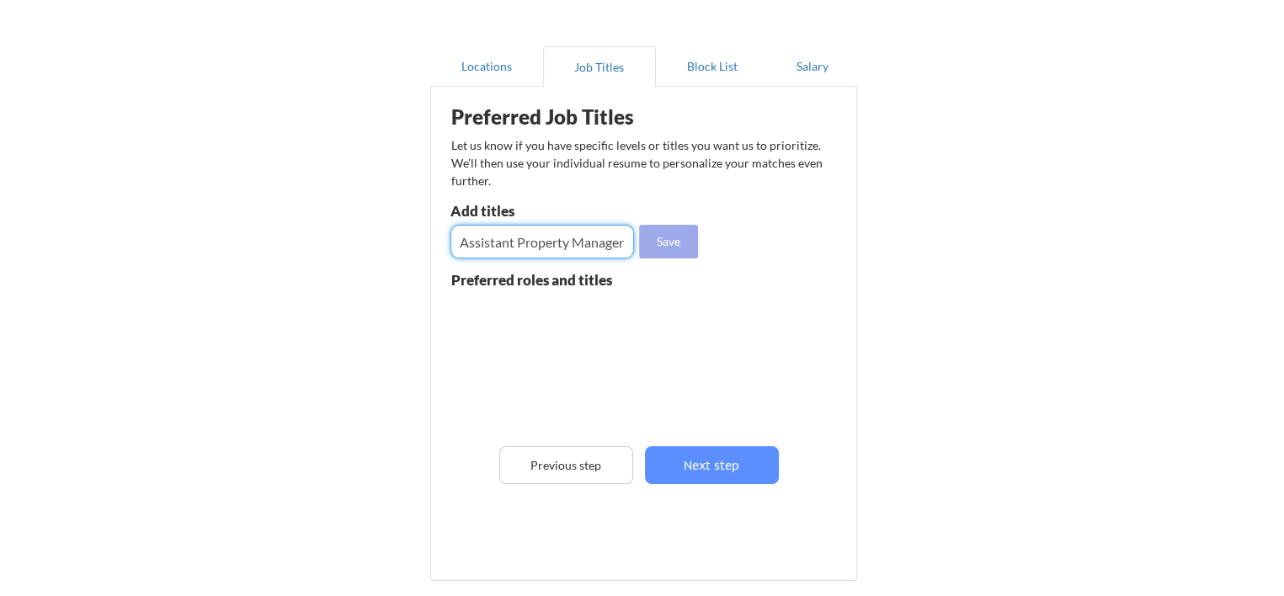
type input "Assistant Property Manager"
click at [666, 234] on button "Save" at bounding box center [668, 242] width 59 height 34
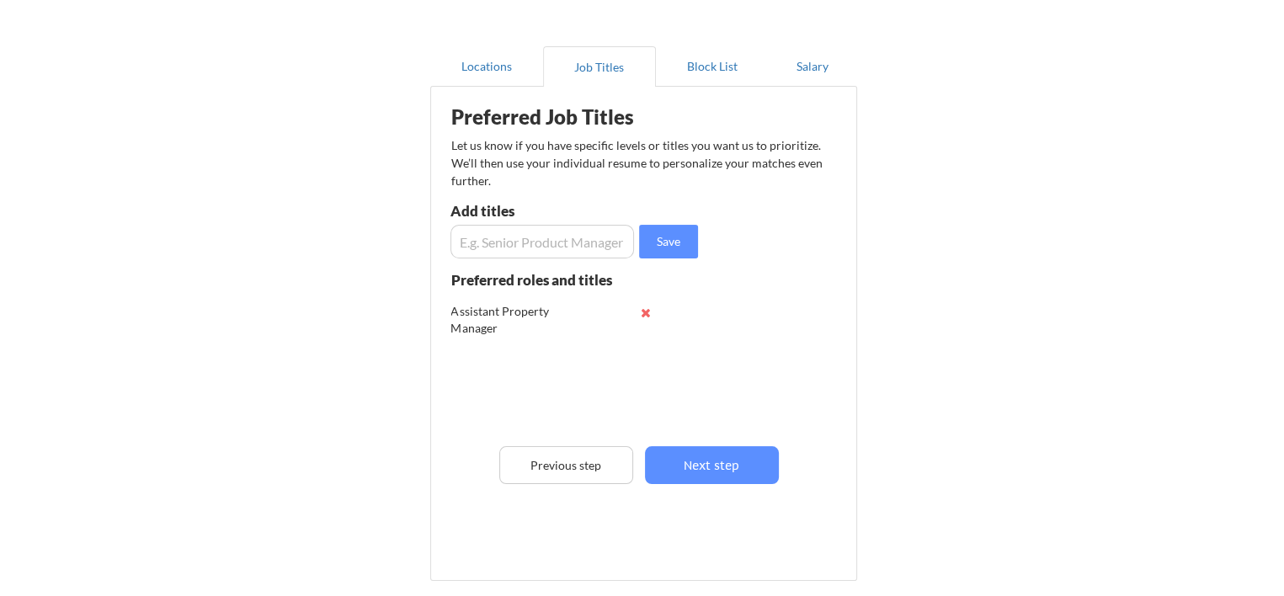
click at [551, 253] on input "input" at bounding box center [542, 242] width 184 height 34
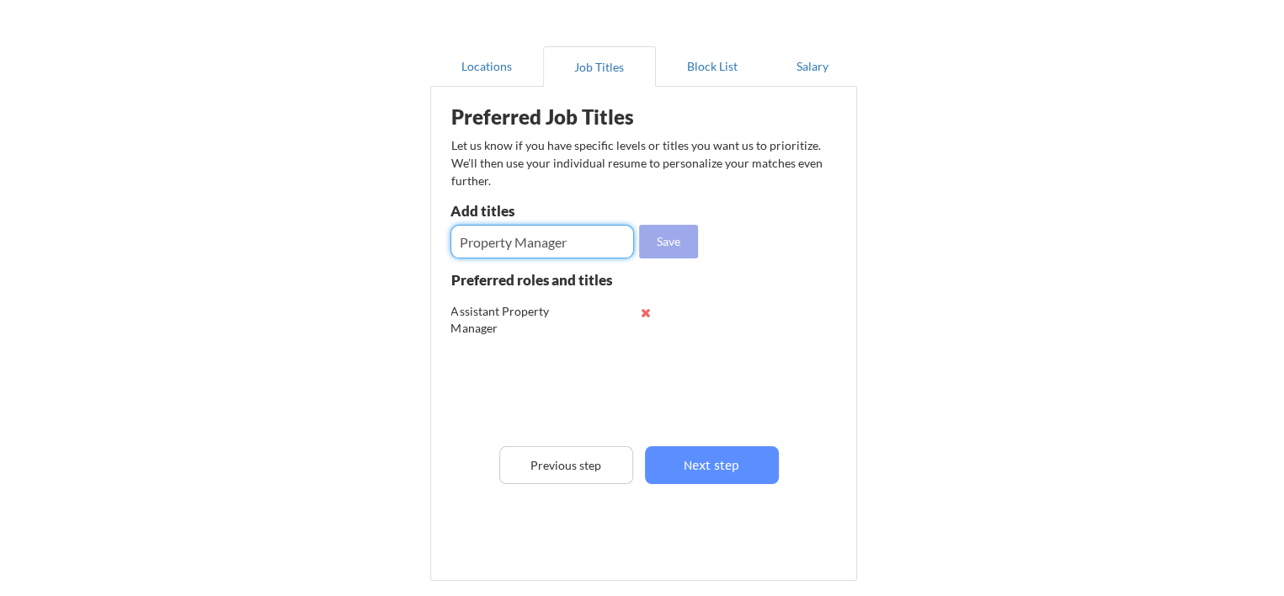
type input "Property Manager"
click at [647, 240] on button "Save" at bounding box center [668, 242] width 59 height 34
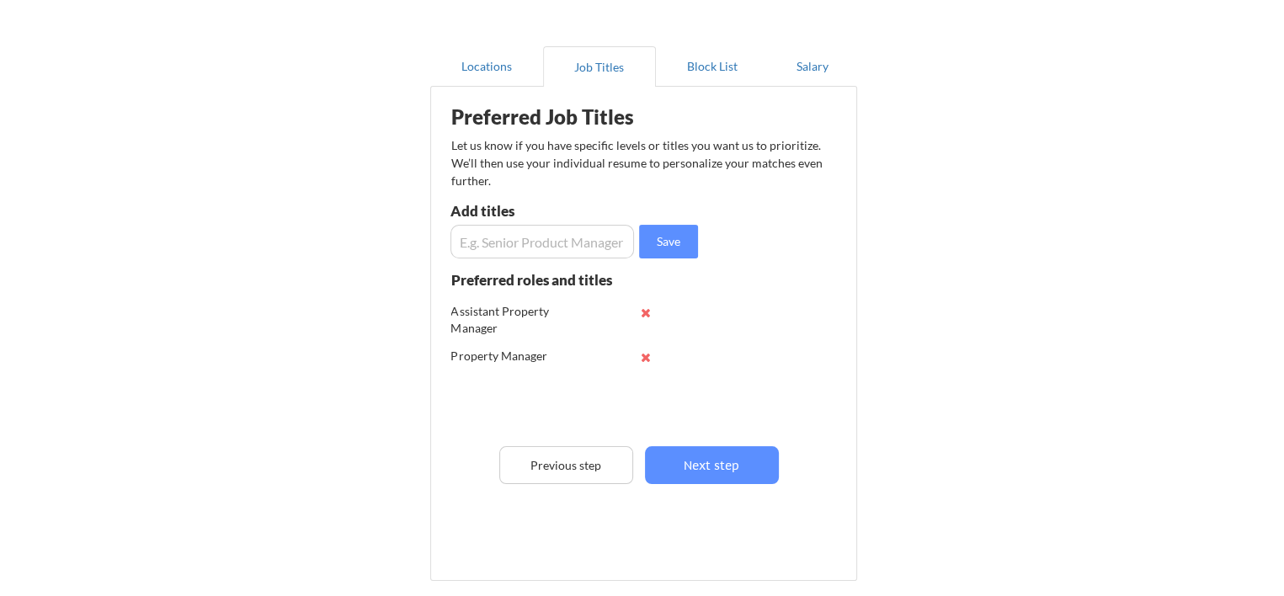
click at [559, 232] on input "input" at bounding box center [542, 242] width 184 height 34
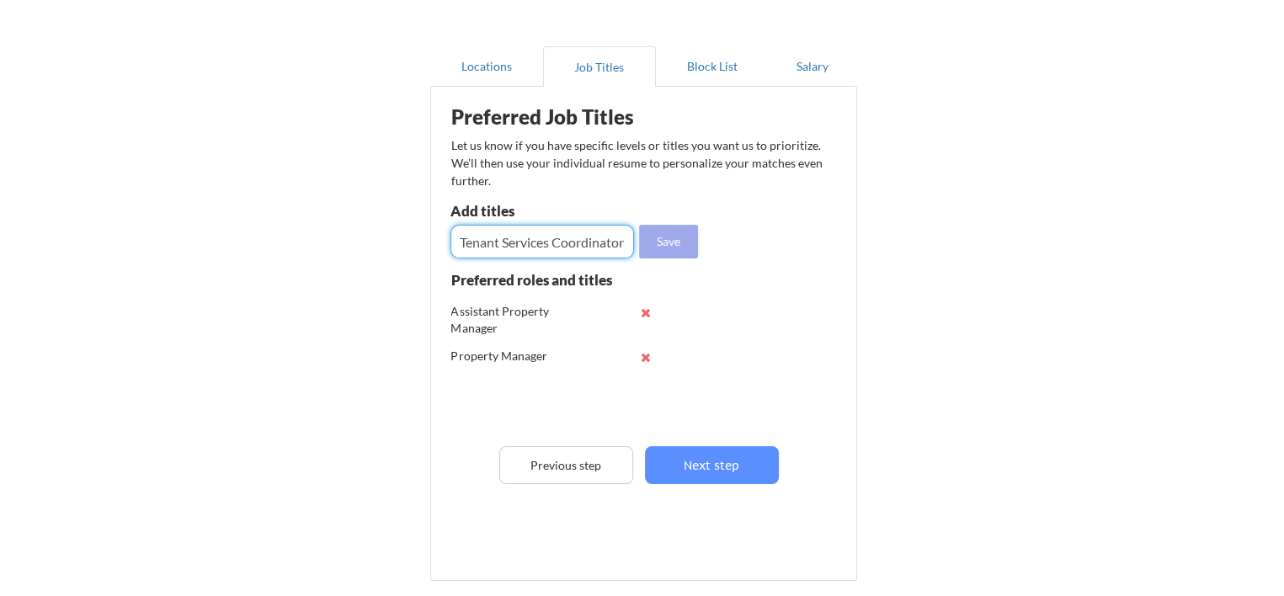
type input "Tenant Services Coordinator"
click at [672, 246] on button "Save" at bounding box center [668, 242] width 59 height 34
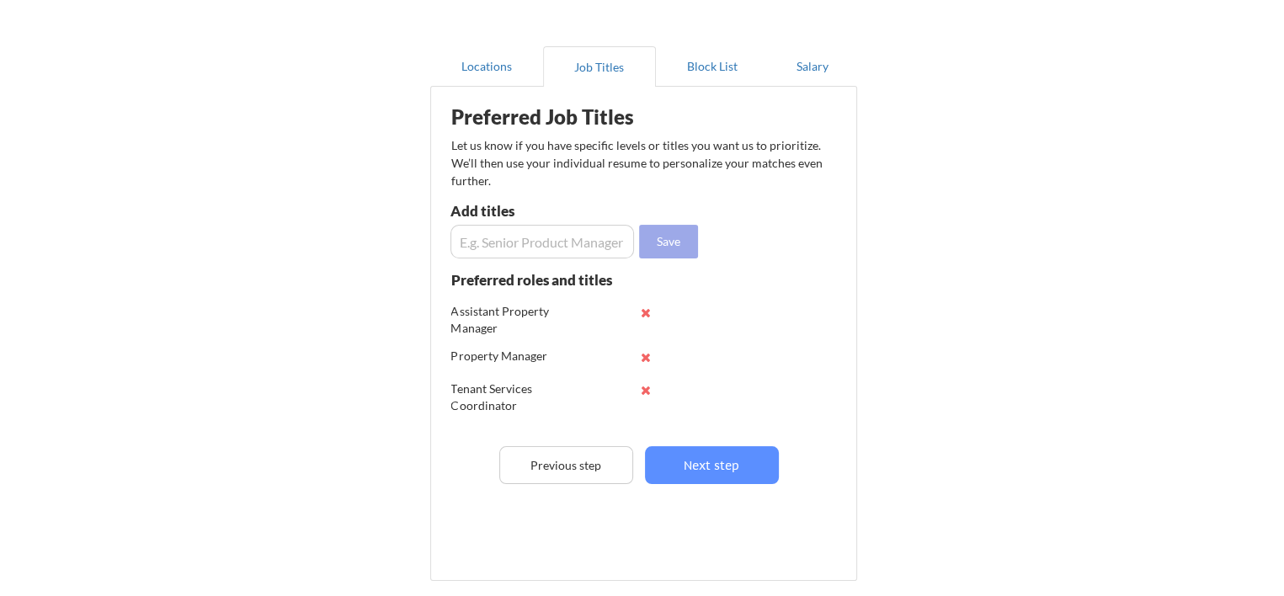
scroll to position [0, 0]
click at [598, 248] on input "input" at bounding box center [542, 242] width 184 height 34
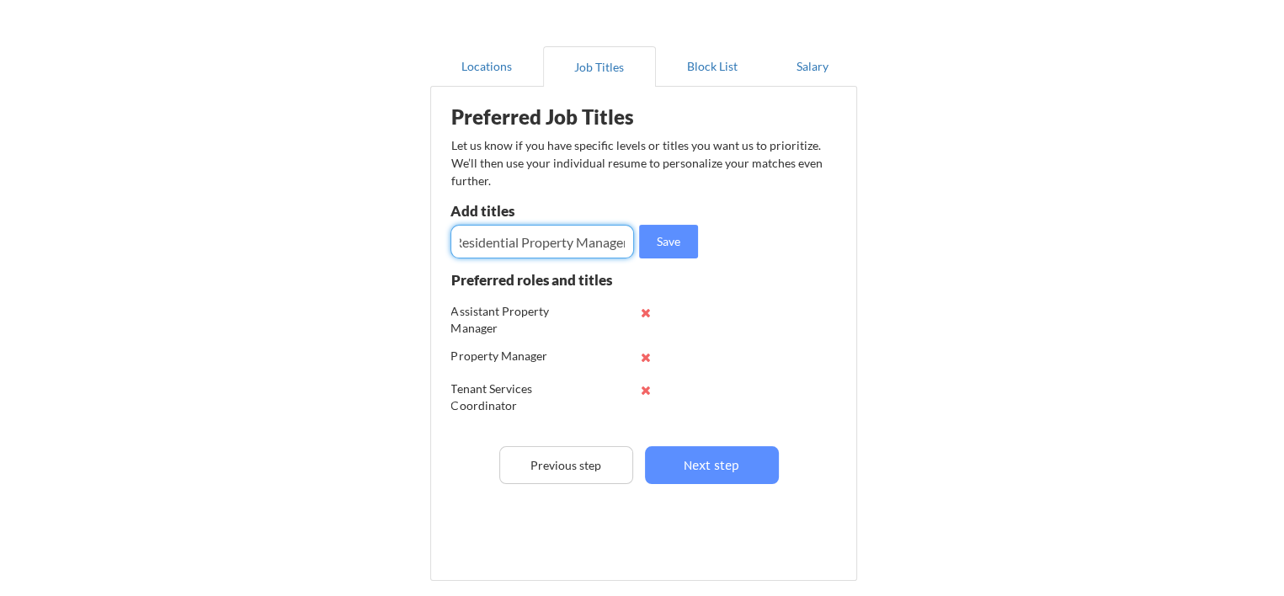
scroll to position [0, 11]
type input "Residential Property Manager"
click at [663, 237] on button "Save" at bounding box center [668, 242] width 59 height 34
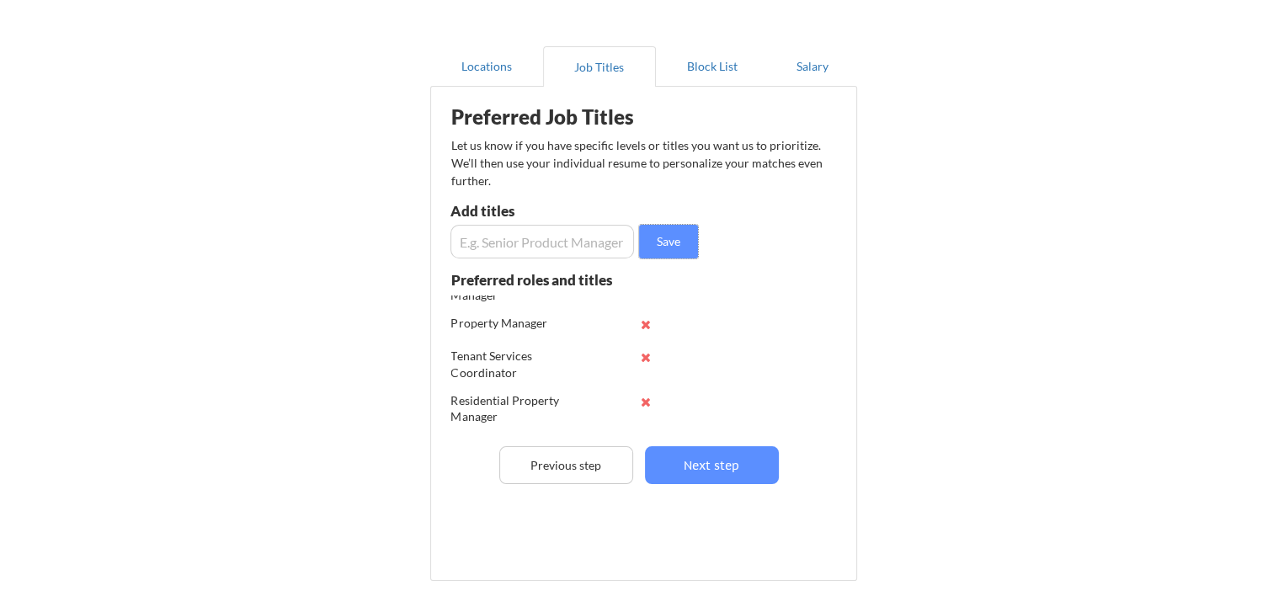
click at [573, 239] on input "input" at bounding box center [542, 242] width 184 height 34
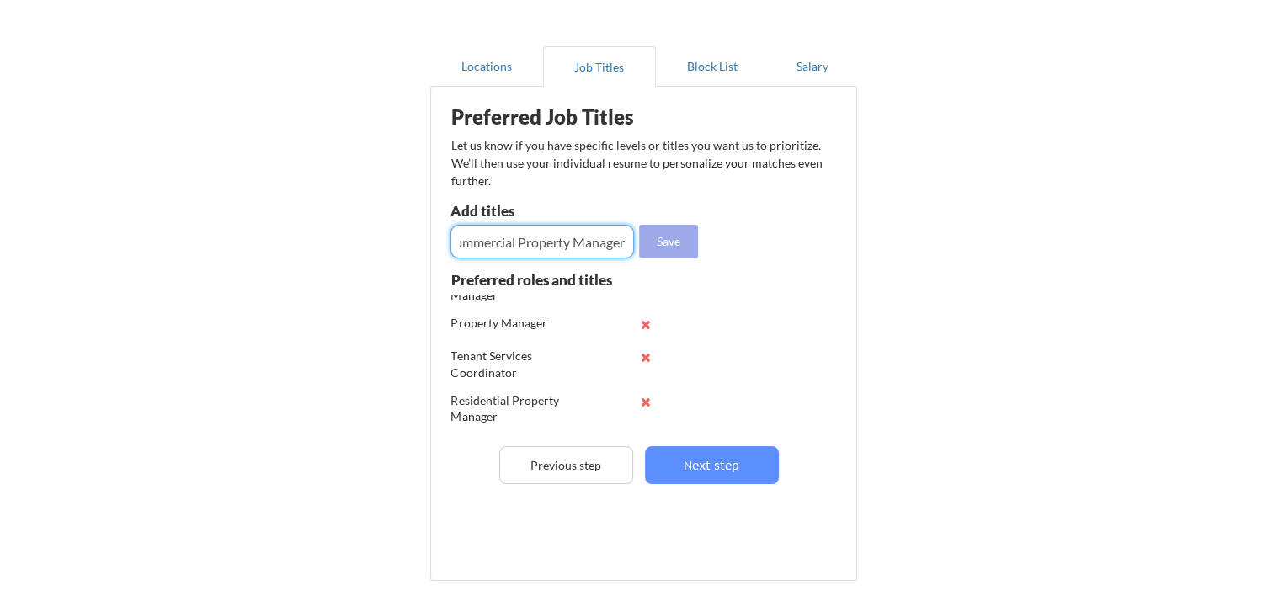
type input "Commercial Property Manager"
click at [672, 238] on button "Save" at bounding box center [668, 242] width 59 height 34
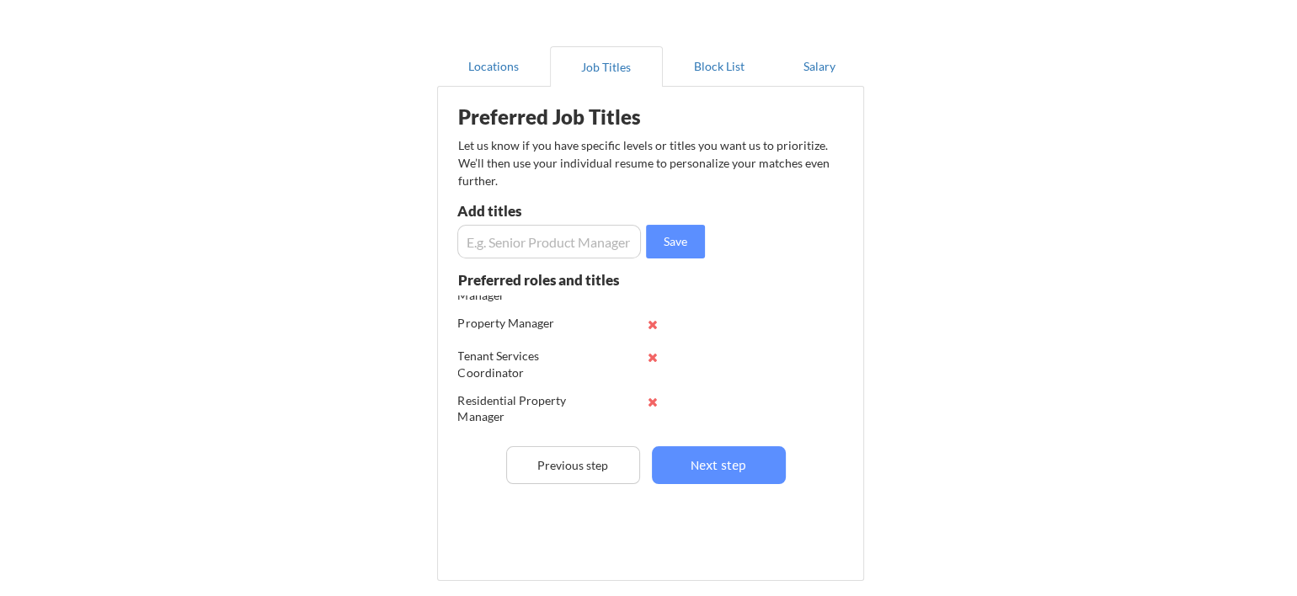
scroll to position [110, 0]
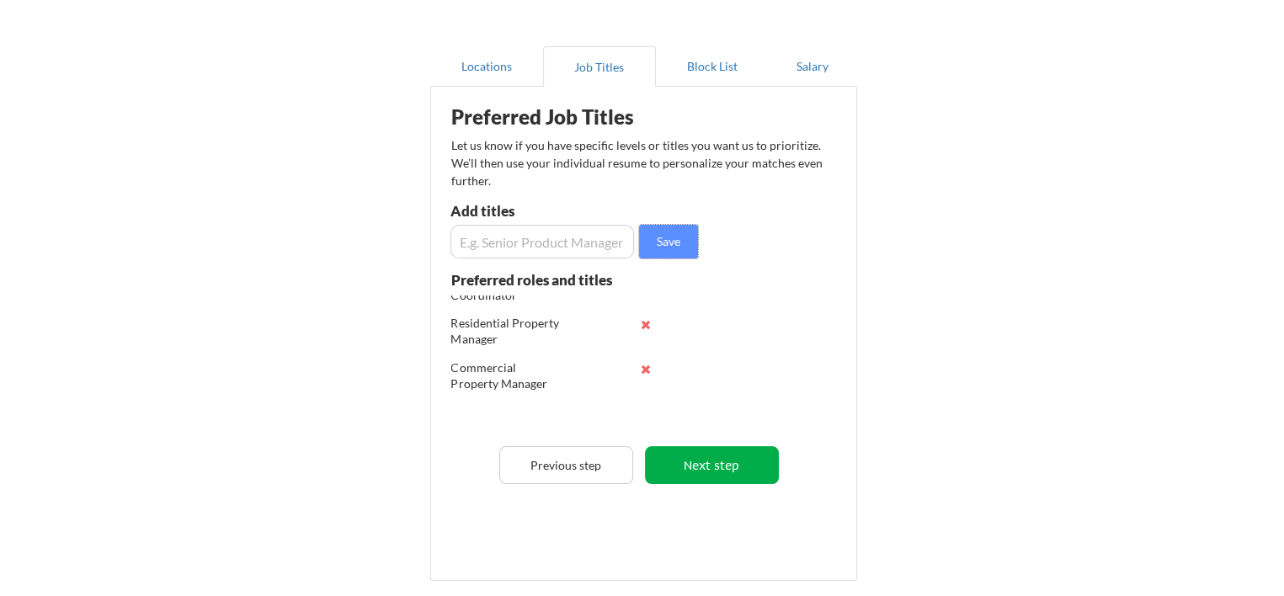
click at [673, 470] on button "Next step" at bounding box center [712, 465] width 134 height 38
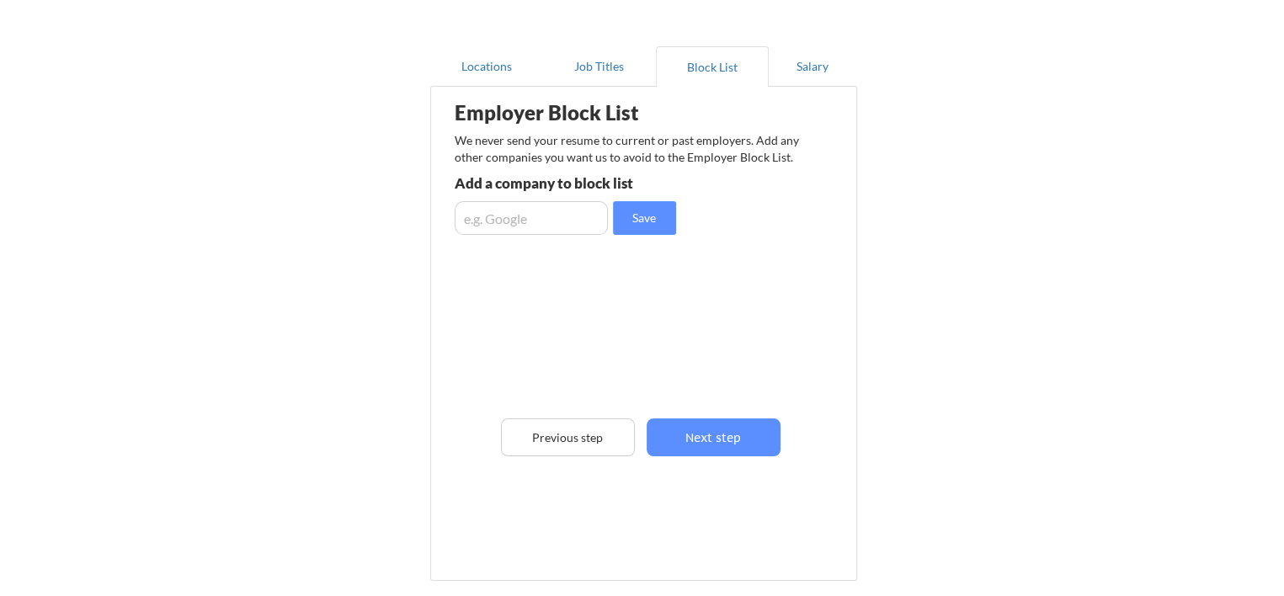
click at [477, 212] on input "input" at bounding box center [531, 218] width 153 height 34
type input "The [GEOGRAPHIC_DATA]"
click at [653, 226] on button "Save" at bounding box center [644, 218] width 63 height 34
click at [583, 225] on input "input" at bounding box center [531, 218] width 153 height 34
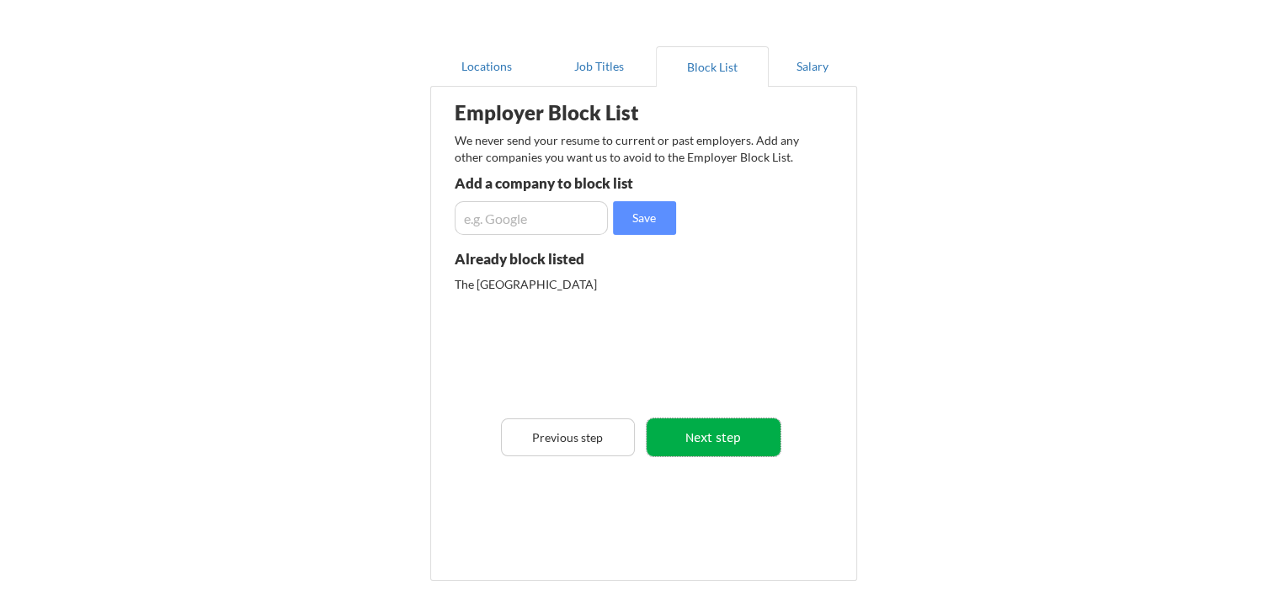
click at [704, 433] on button "Next step" at bounding box center [714, 437] width 134 height 38
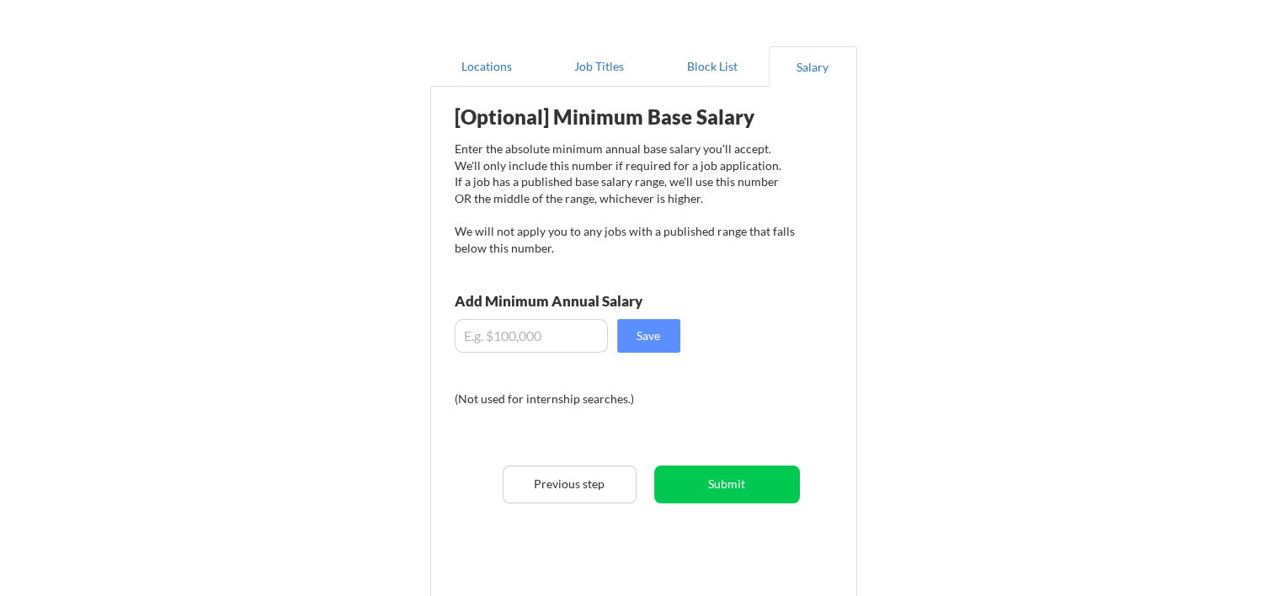
click at [522, 340] on input "input" at bounding box center [531, 336] width 153 height 34
type input "$45,000"
click at [659, 329] on button "Save" at bounding box center [648, 336] width 63 height 34
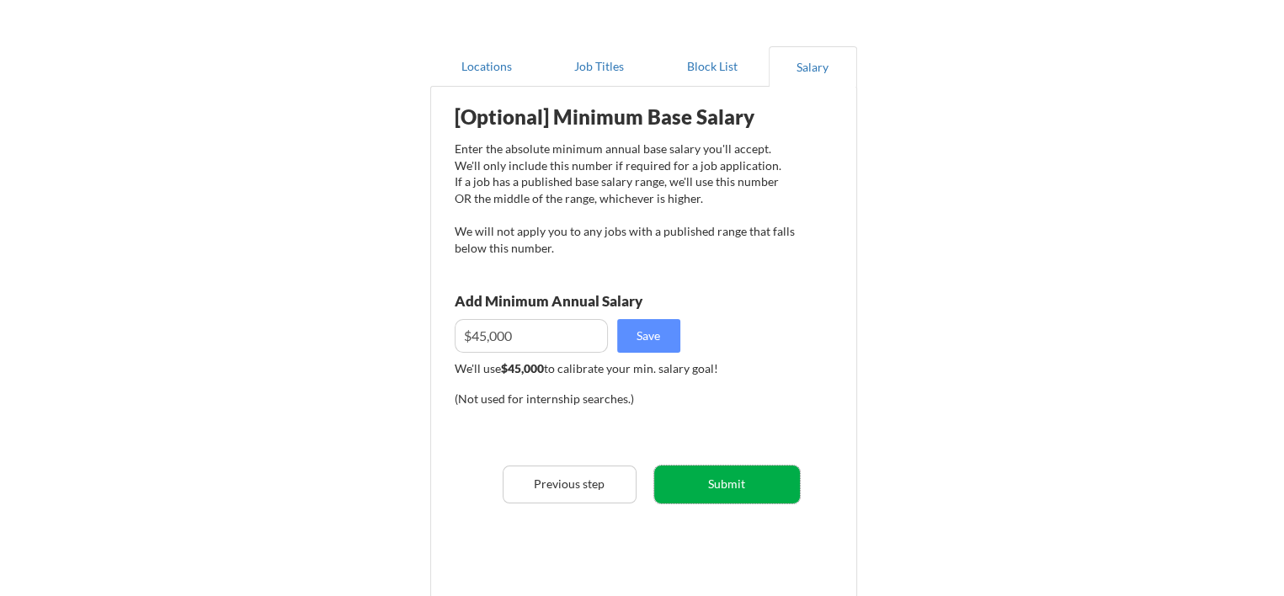
click at [700, 496] on button "Submit" at bounding box center [727, 485] width 146 height 38
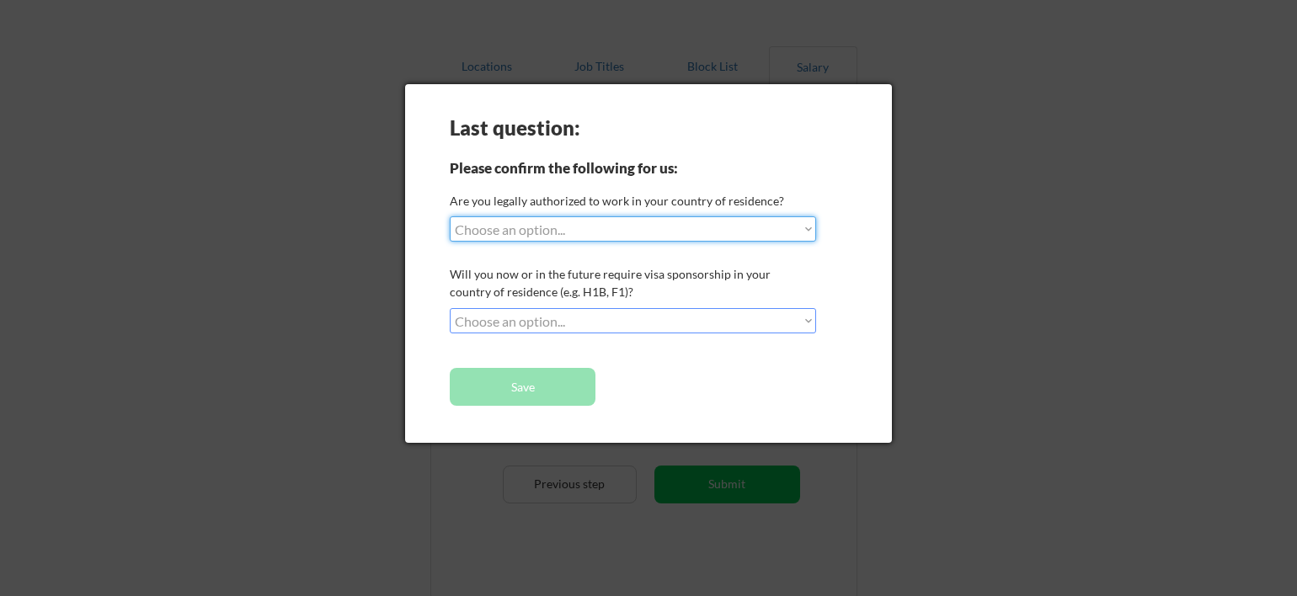
click at [634, 216] on select "Choose an option... Yes, I am a US Citizen Yes, I am a Canadian Citizen Yes, I …" at bounding box center [633, 228] width 366 height 25
select select ""yes__i_am_a_us_citizen""
click at [450, 216] on select "Choose an option... Yes, I am a US Citizen Yes, I am a Canadian Citizen Yes, I …" at bounding box center [633, 228] width 366 height 25
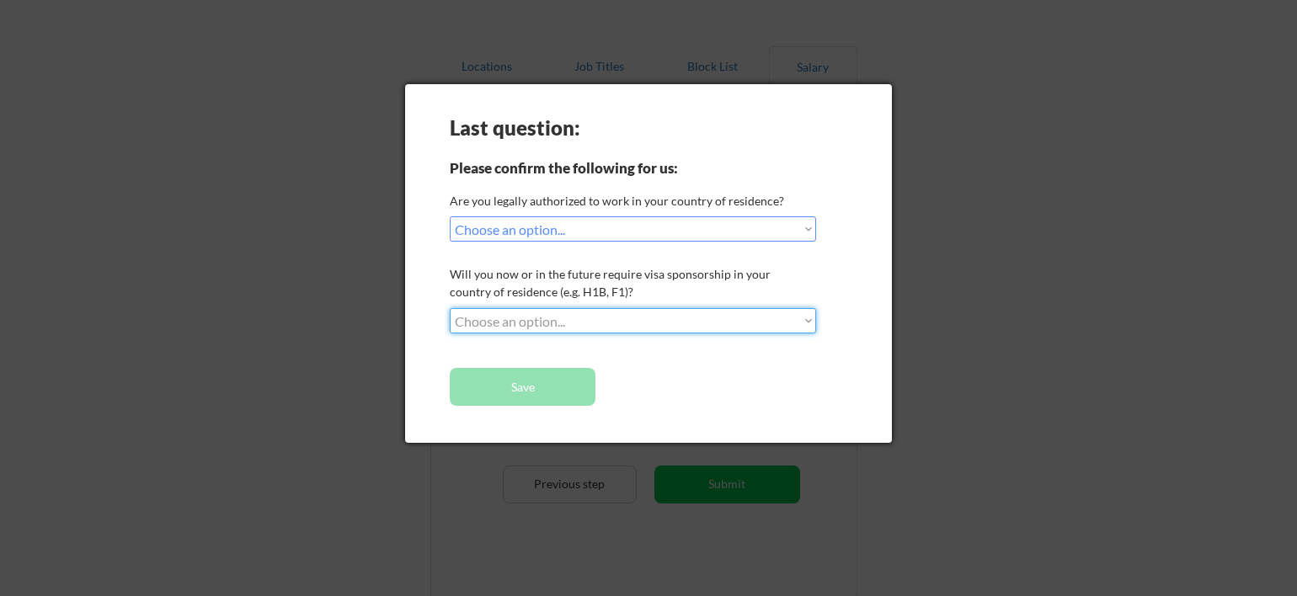
click at [581, 312] on select "Choose an option... No, I will not need sponsorship Yes, I will need sponsorship" at bounding box center [633, 320] width 366 height 25
select select ""no__i_will_not_need_sponsorship""
click at [450, 308] on select "Choose an option... No, I will not need sponsorship Yes, I will need sponsorship" at bounding box center [633, 320] width 366 height 25
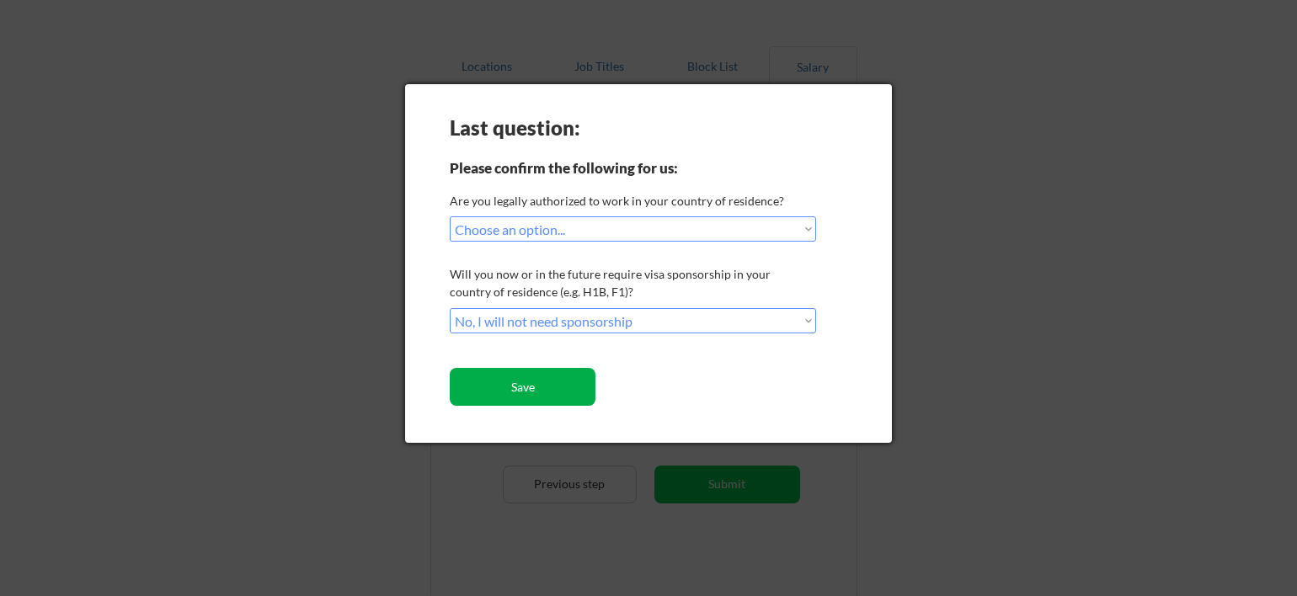
click at [546, 388] on button "Save" at bounding box center [523, 387] width 146 height 38
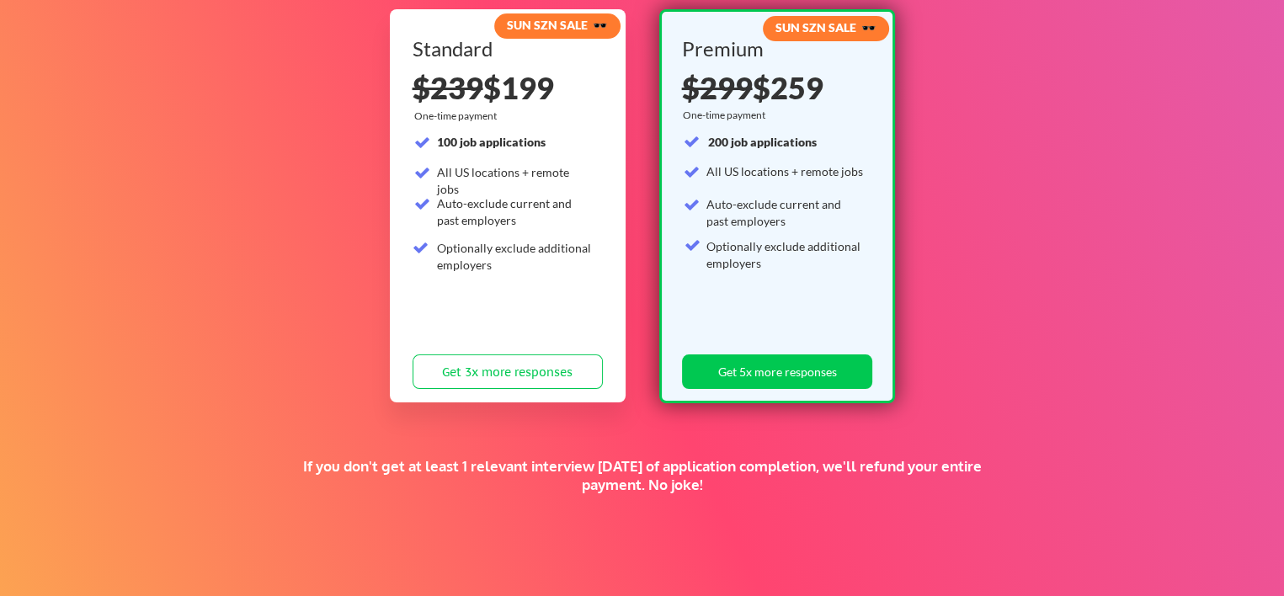
scroll to position [191, 0]
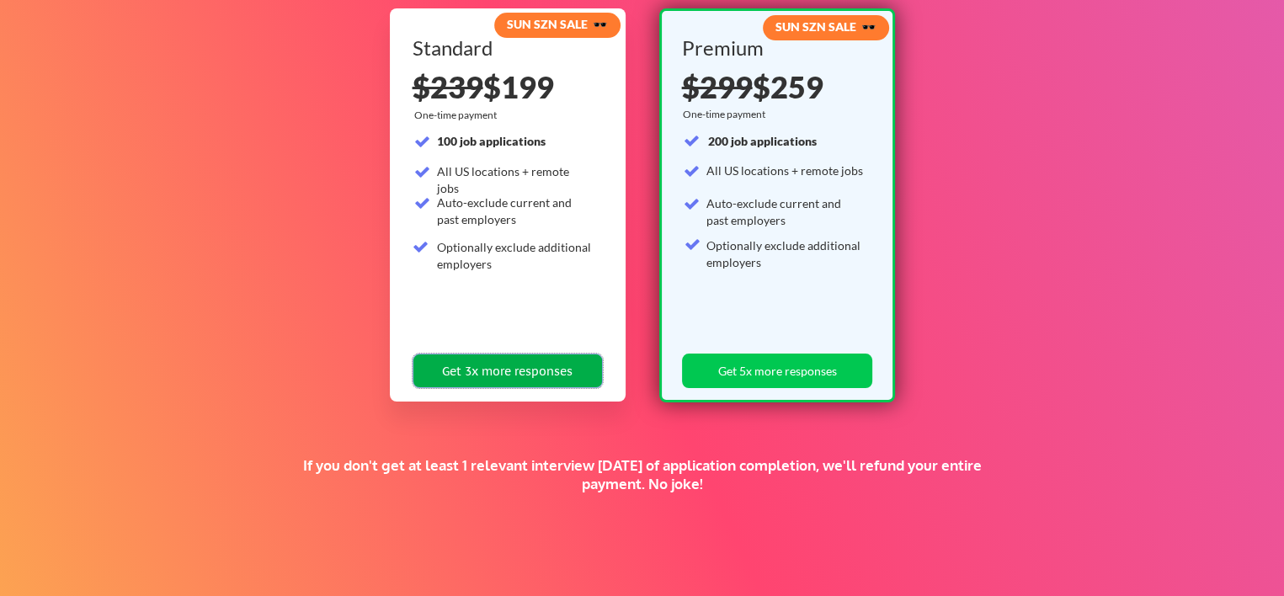
click at [469, 374] on button "Get 3x more responses" at bounding box center [508, 371] width 190 height 35
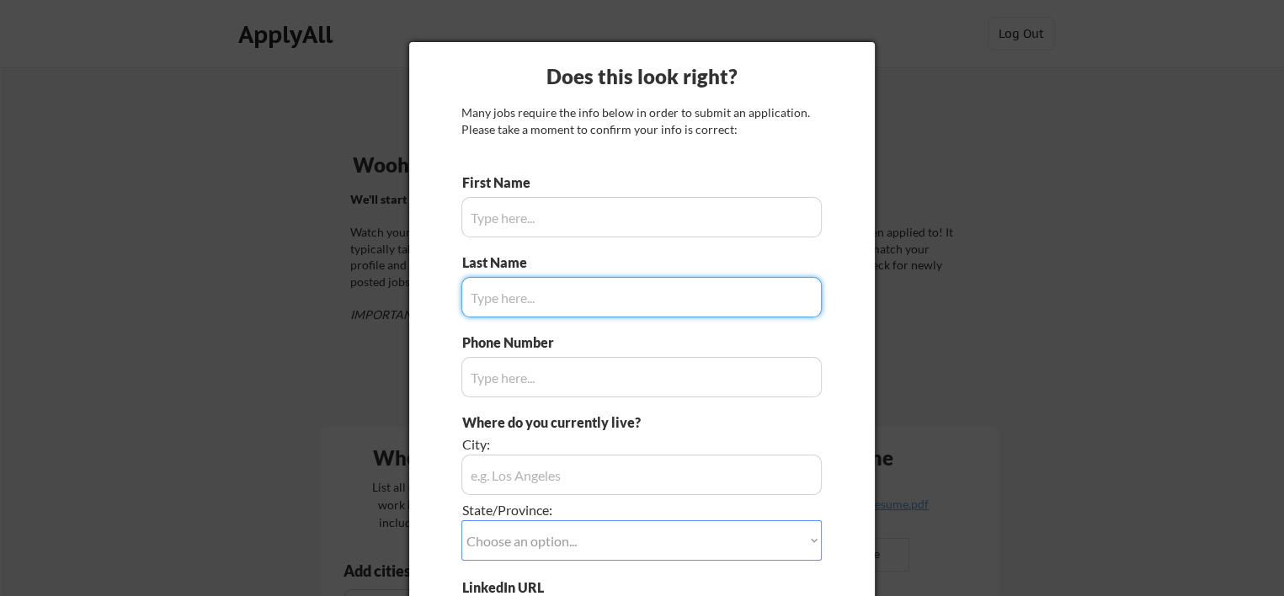
type input "[PERSON_NAME]"
type input "630.715.5012"
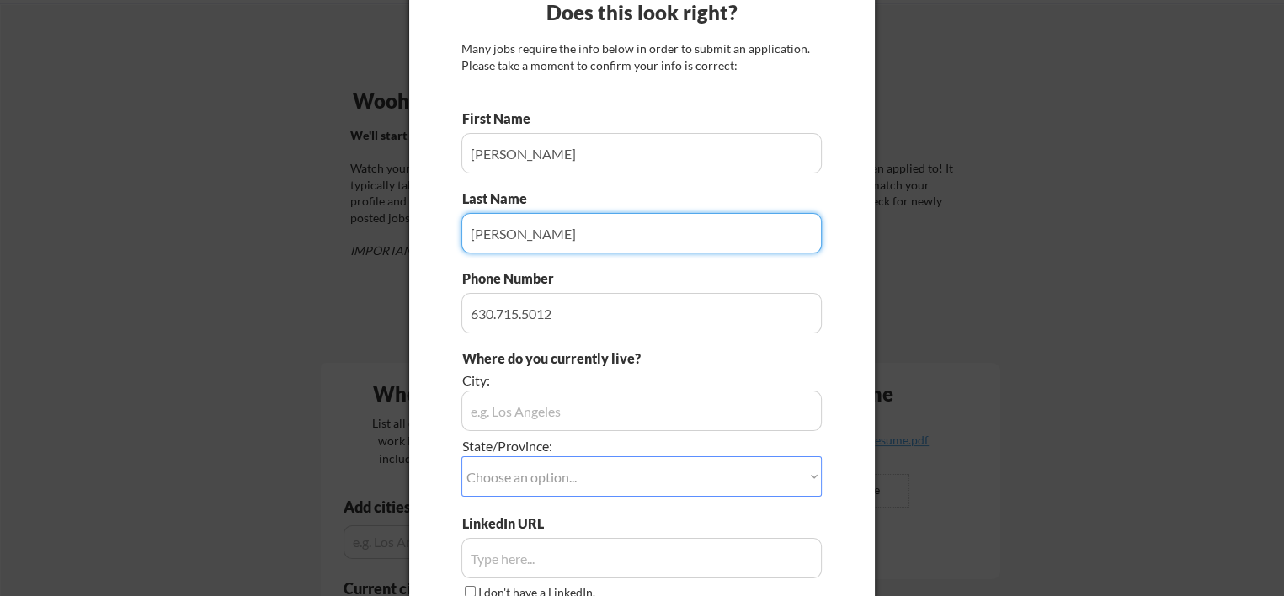
scroll to position [121, 0]
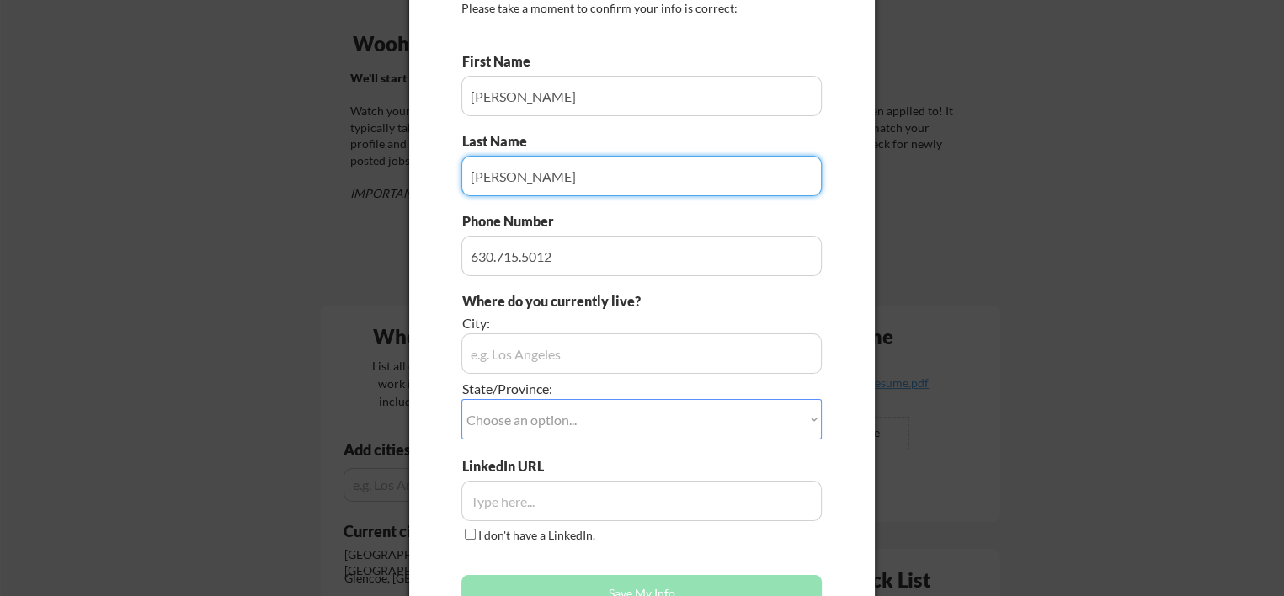
type input "[PERSON_NAME]"
click at [541, 346] on input "input" at bounding box center [641, 353] width 360 height 40
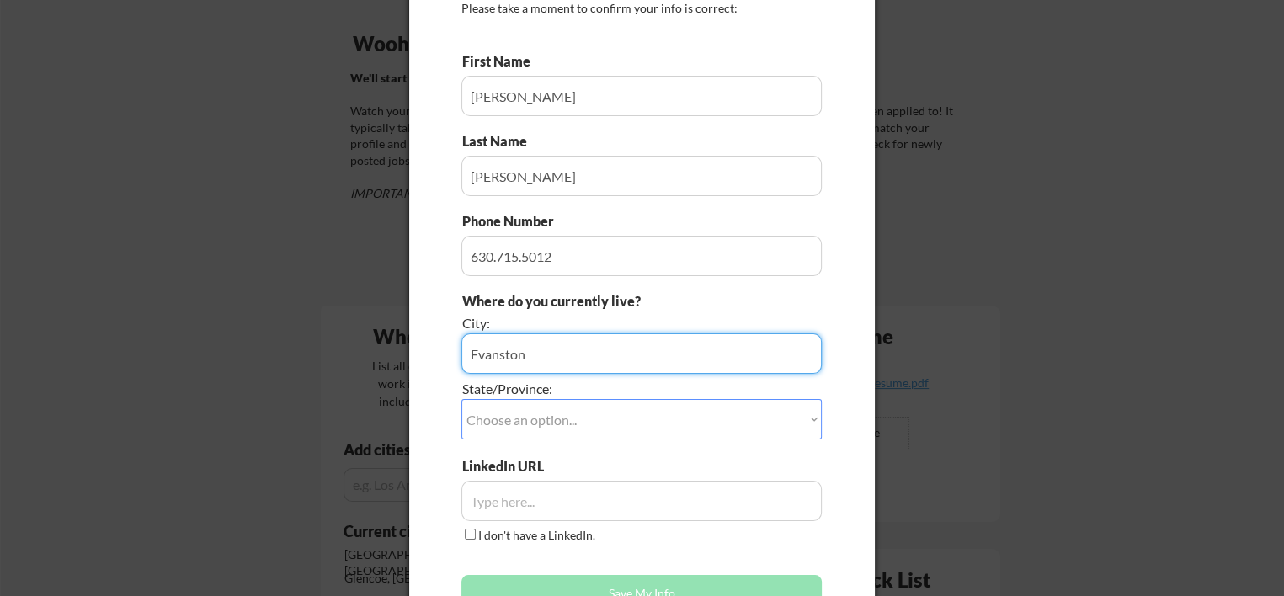
type input "Evanston"
click at [562, 430] on select "Choose an option... Other/Not Applicable [US_STATE] [US_STATE] [GEOGRAPHIC_DATA…" at bounding box center [641, 419] width 360 height 40
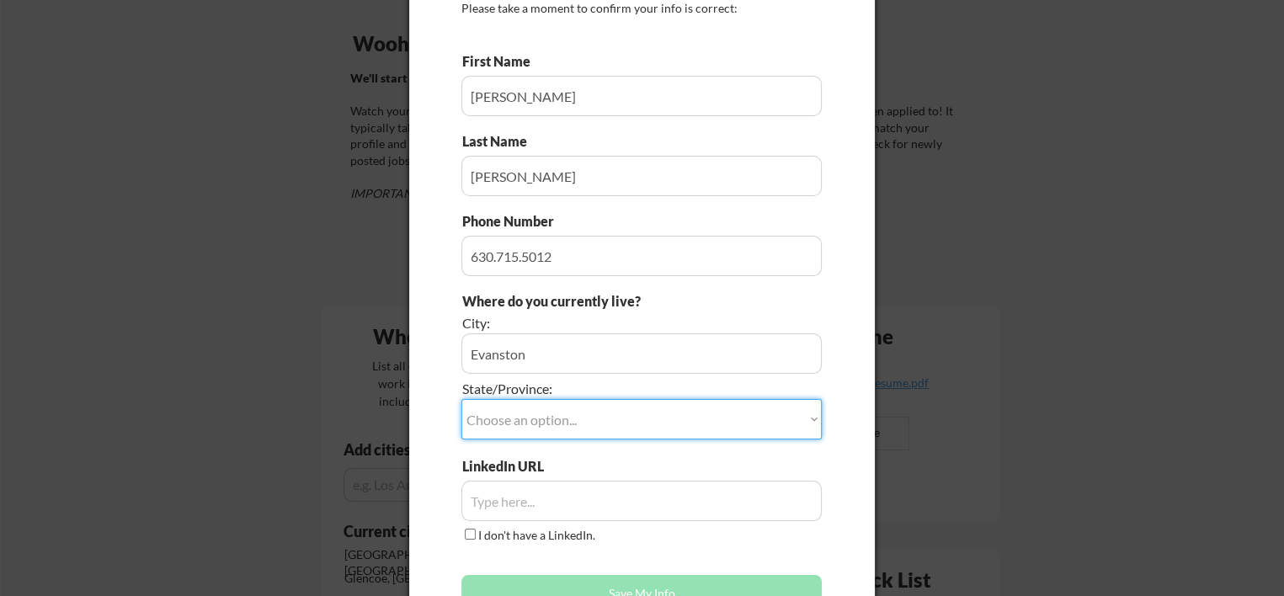
select select ""[US_STATE]""
click at [461, 399] on select "Choose an option... Other/Not Applicable [US_STATE] [US_STATE] [GEOGRAPHIC_DATA…" at bounding box center [641, 419] width 360 height 40
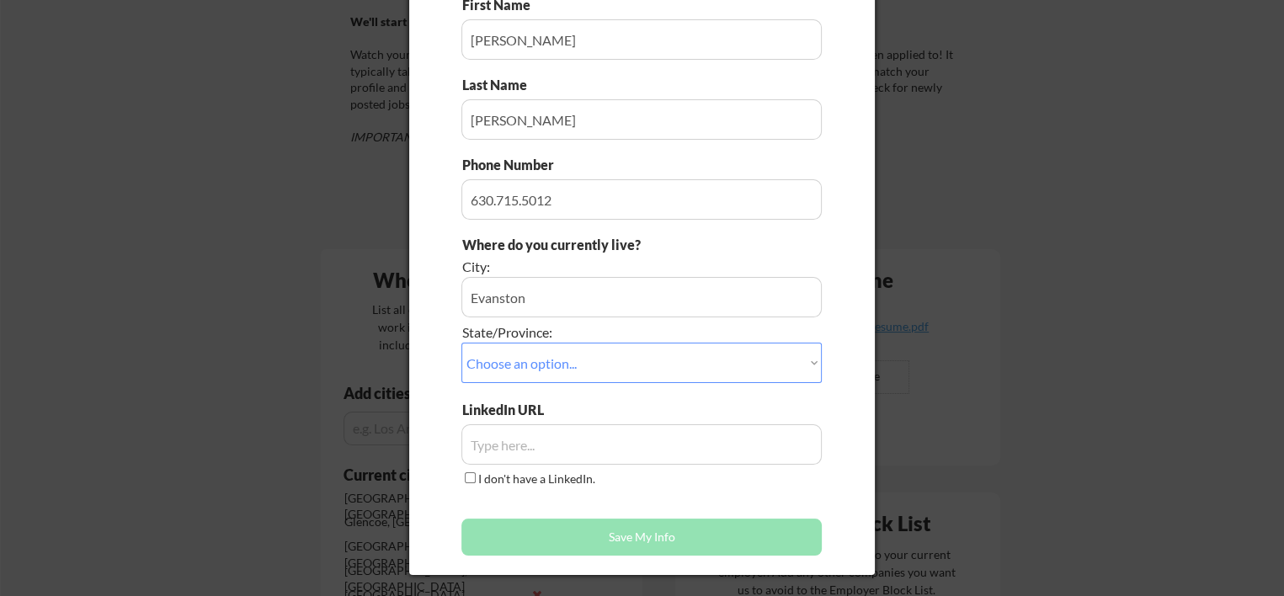
scroll to position [189, 0]
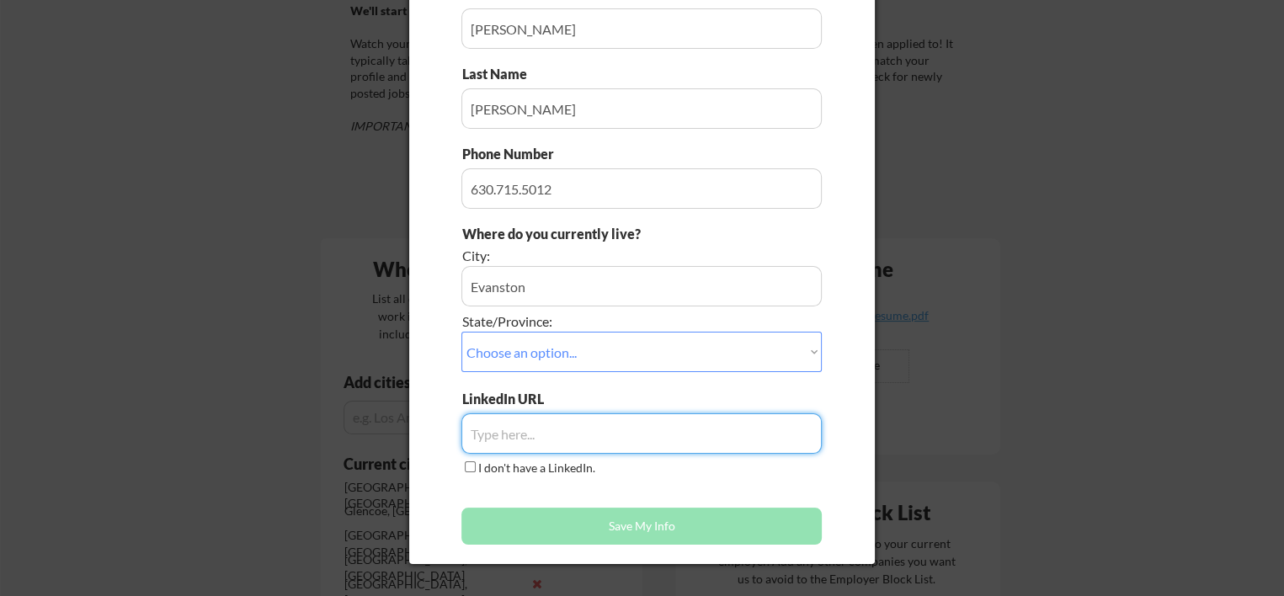
click at [525, 420] on input "input" at bounding box center [641, 433] width 360 height 40
paste input "[URL][DOMAIN_NAME]"
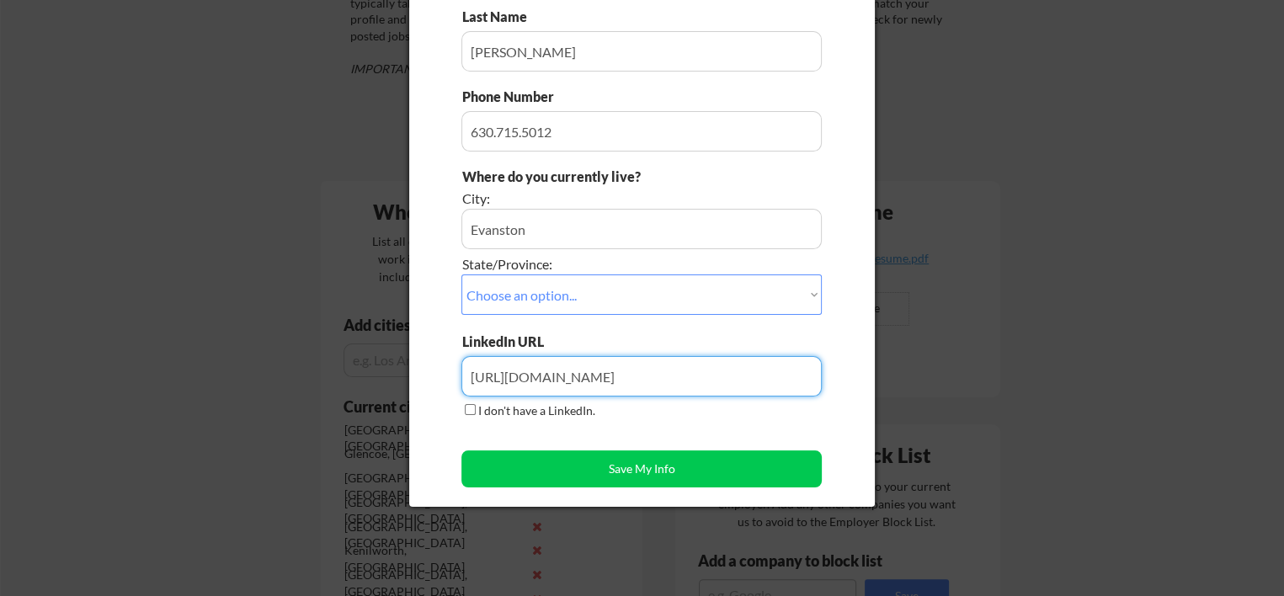
scroll to position [249, 0]
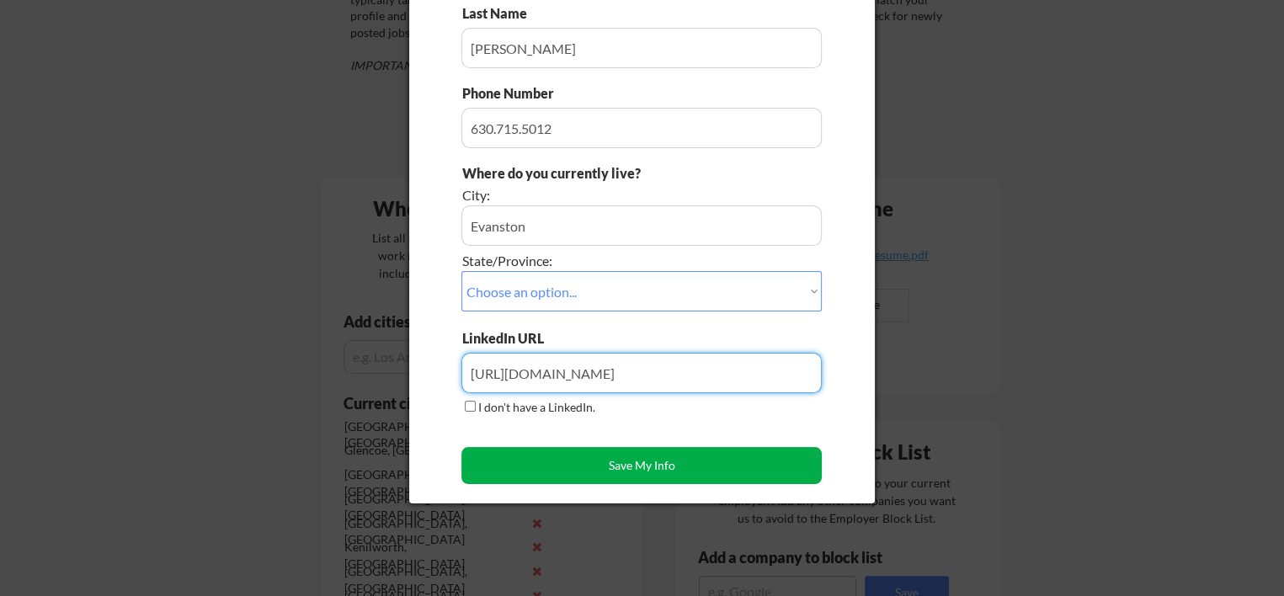
type input "[URL][DOMAIN_NAME]"
click at [620, 461] on button "Save My Info" at bounding box center [641, 465] width 360 height 37
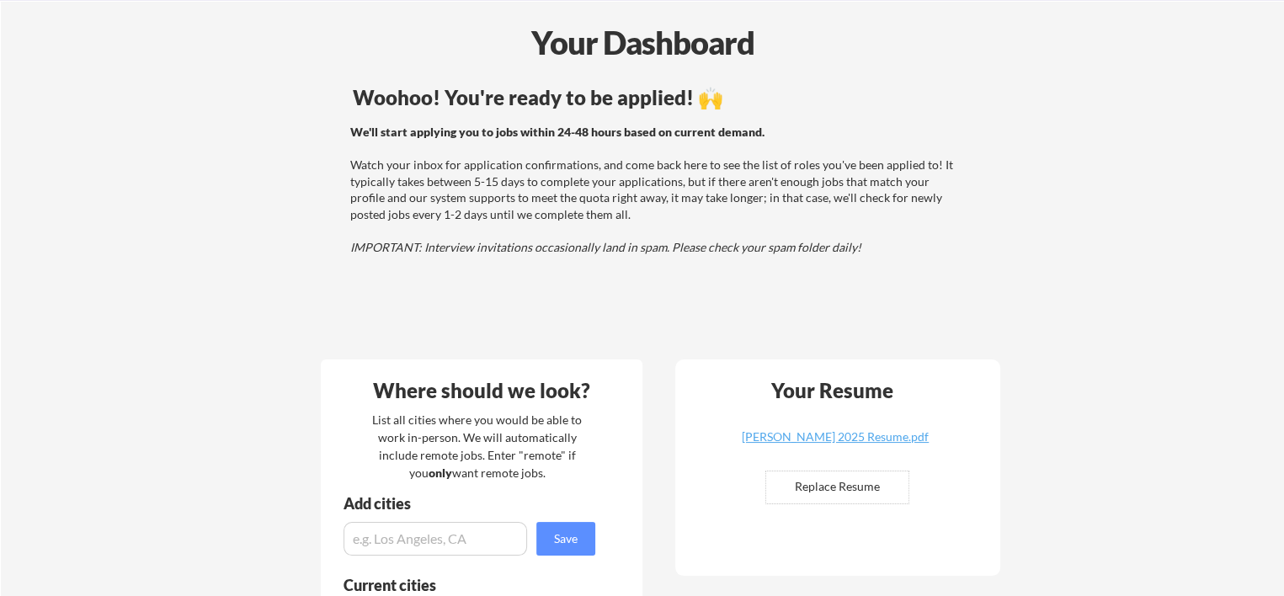
scroll to position [67, 0]
